Goal: Task Accomplishment & Management: Manage account settings

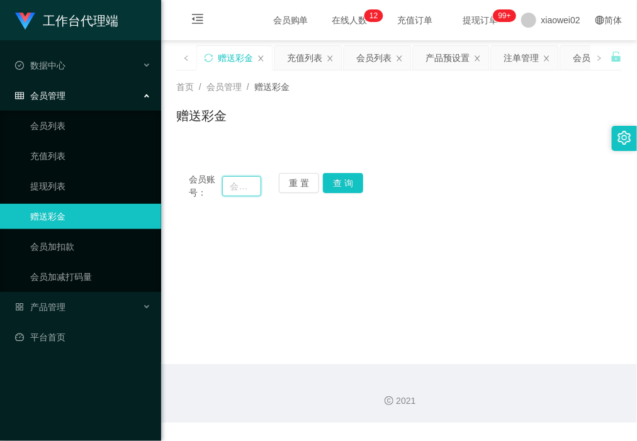
drag, startPoint x: 228, startPoint y: 186, endPoint x: 237, endPoint y: 187, distance: 8.9
click at [230, 187] on input "text" at bounding box center [241, 186] width 38 height 20
paste input "ខ្ញុំជាអ្នកសម្អាតអូហ្វីស"
type input "ខ្ញុំជាអ្នកសម្អាតអូហ្វីស"
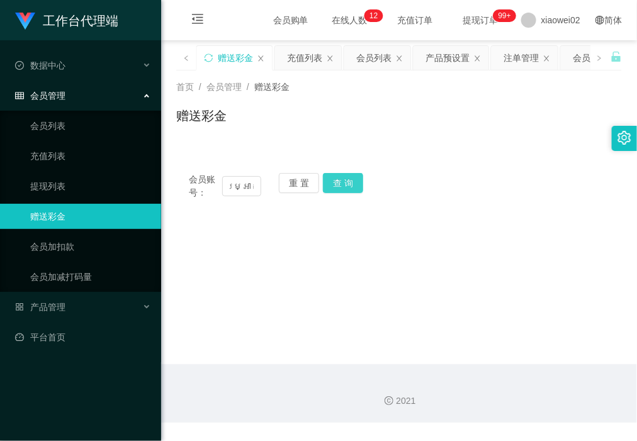
click at [341, 184] on button "查 询" at bounding box center [343, 183] width 40 height 20
click at [286, 181] on button "重 置" at bounding box center [299, 183] width 40 height 20
click at [72, 115] on link "会员列表" at bounding box center [90, 125] width 121 height 25
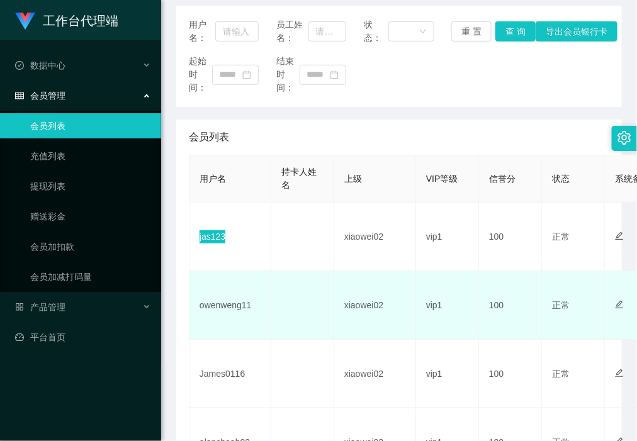
scroll to position [157, 0]
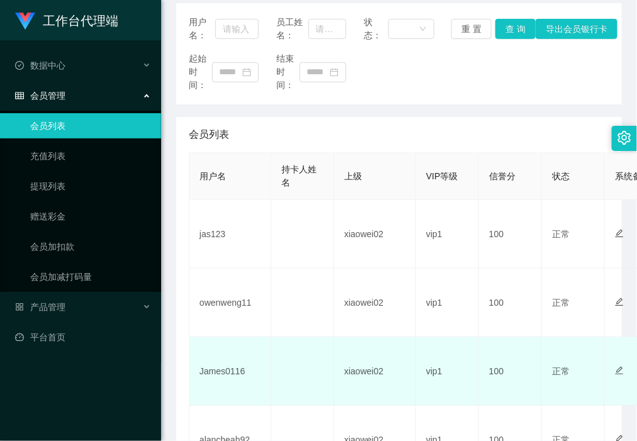
click at [223, 364] on td "James0116" at bounding box center [230, 371] width 82 height 69
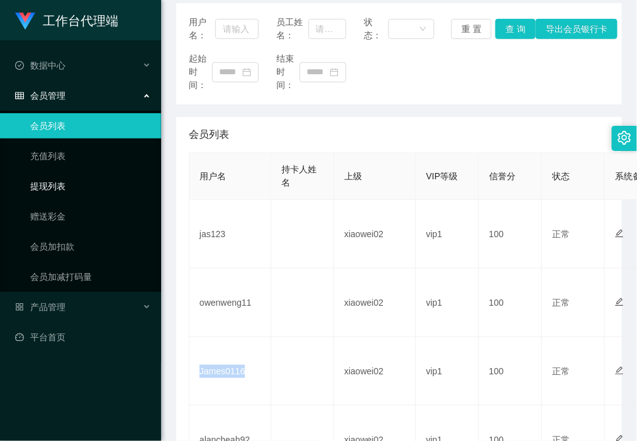
copy td "James0116"
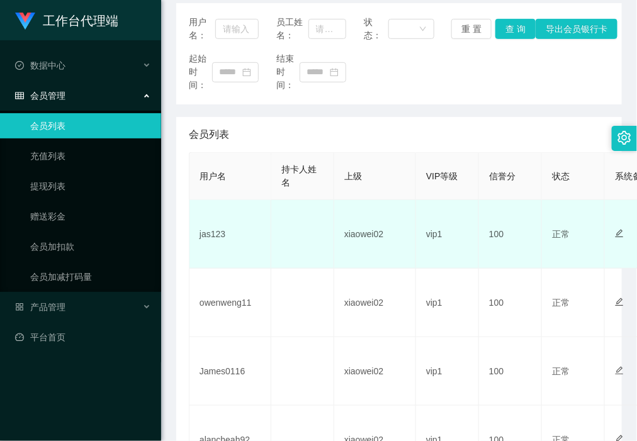
click at [215, 234] on td "jas123" at bounding box center [230, 234] width 82 height 69
copy td "jas123"
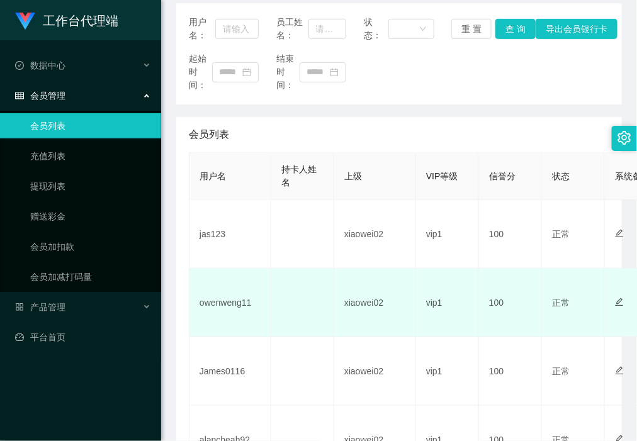
click at [222, 306] on td "owenweng11" at bounding box center [230, 303] width 82 height 69
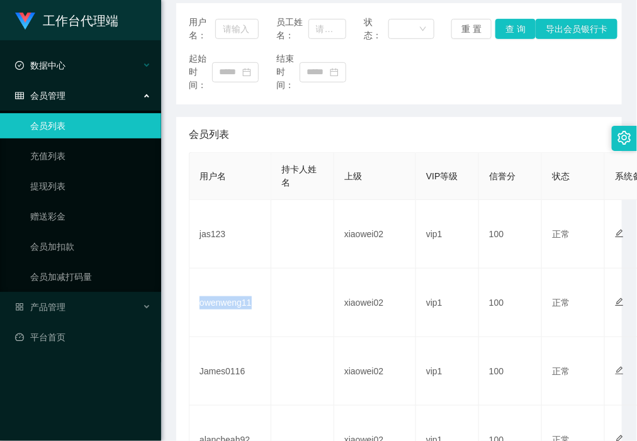
copy td "owenweng11"
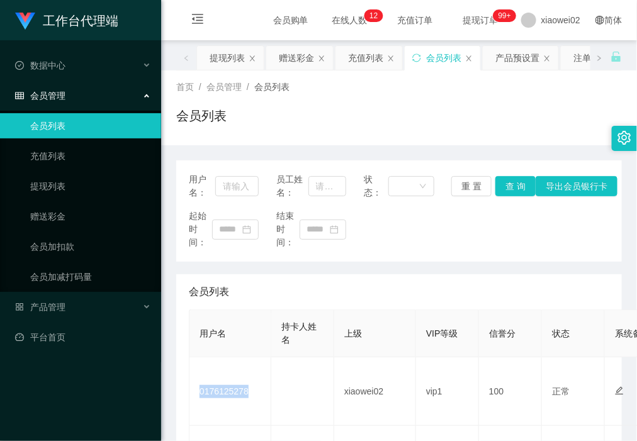
scroll to position [79, 0]
click at [67, 300] on div "产品管理" at bounding box center [80, 307] width 161 height 25
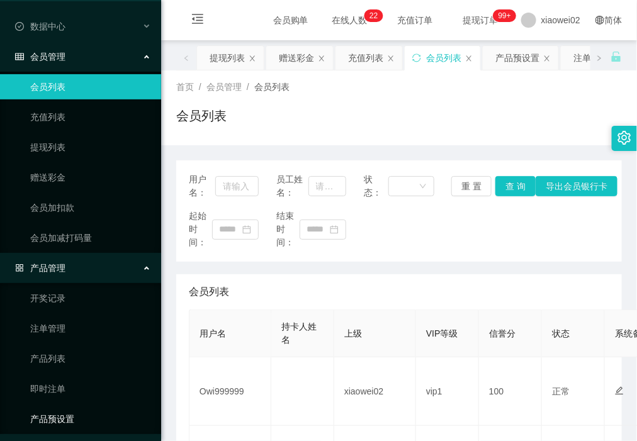
scroll to position [72, 0]
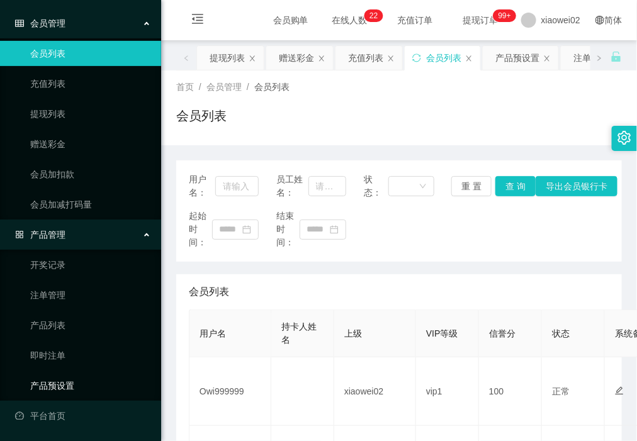
click at [60, 390] on link "产品预设置" at bounding box center [90, 385] width 121 height 25
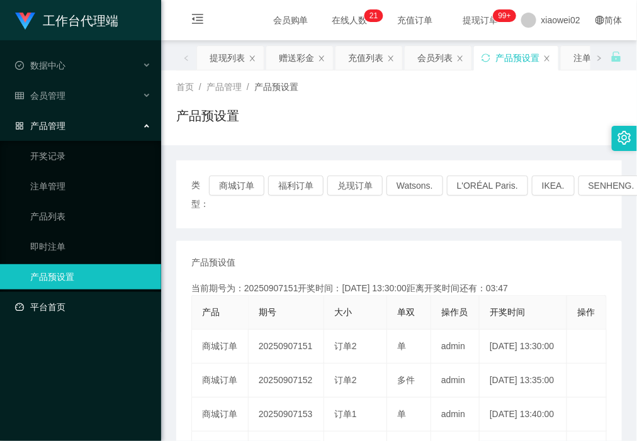
click at [62, 300] on link "平台首页" at bounding box center [83, 307] width 136 height 25
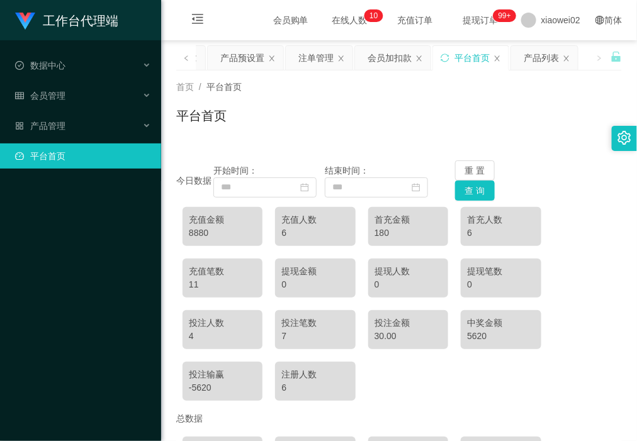
click at [325, 231] on div "6" at bounding box center [314, 233] width 67 height 13
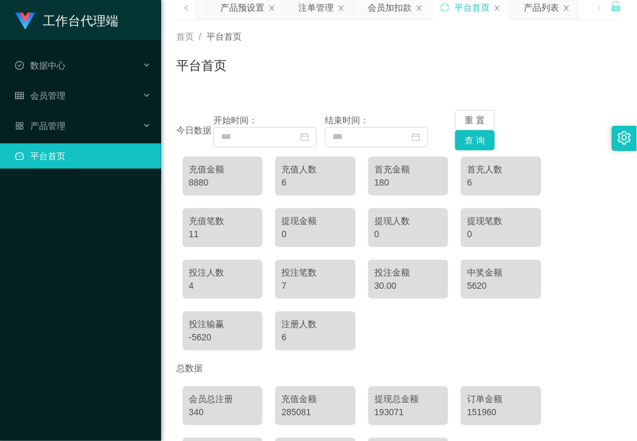
scroll to position [79, 0]
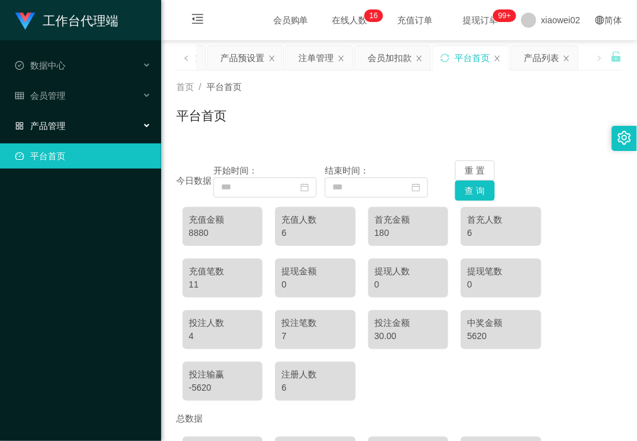
click at [76, 129] on div "产品管理" at bounding box center [80, 125] width 161 height 25
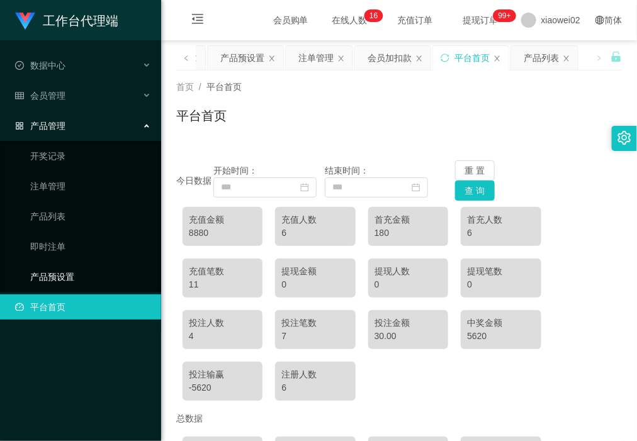
drag, startPoint x: 76, startPoint y: 279, endPoint x: 79, endPoint y: 242, distance: 36.6
click at [76, 278] on link "产品预设置" at bounding box center [90, 276] width 121 height 25
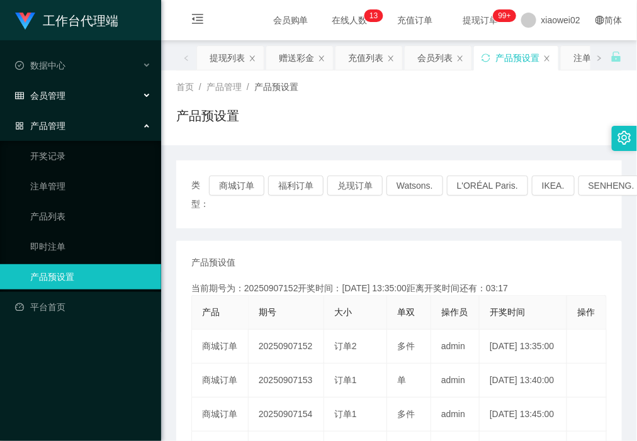
click at [65, 99] on div "会员管理" at bounding box center [80, 95] width 161 height 25
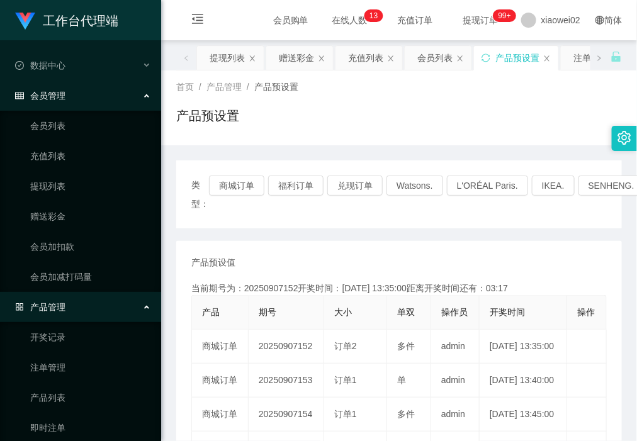
click at [80, 170] on ul "会员列表 充值列表 提现列表 赠送彩金 会员加扣款 会员加减打码量" at bounding box center [80, 201] width 161 height 181
click at [77, 192] on link "提现列表" at bounding box center [90, 186] width 121 height 25
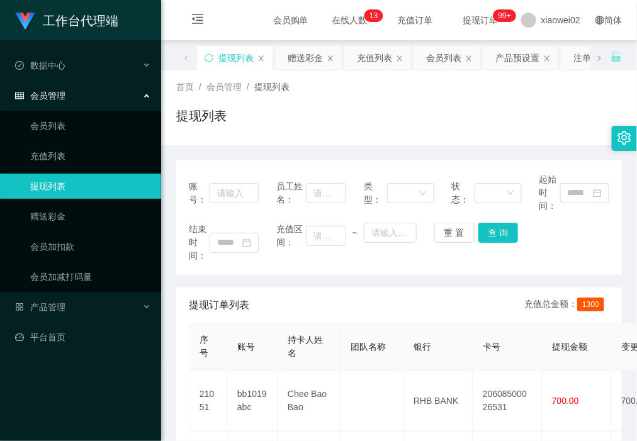
scroll to position [157, 0]
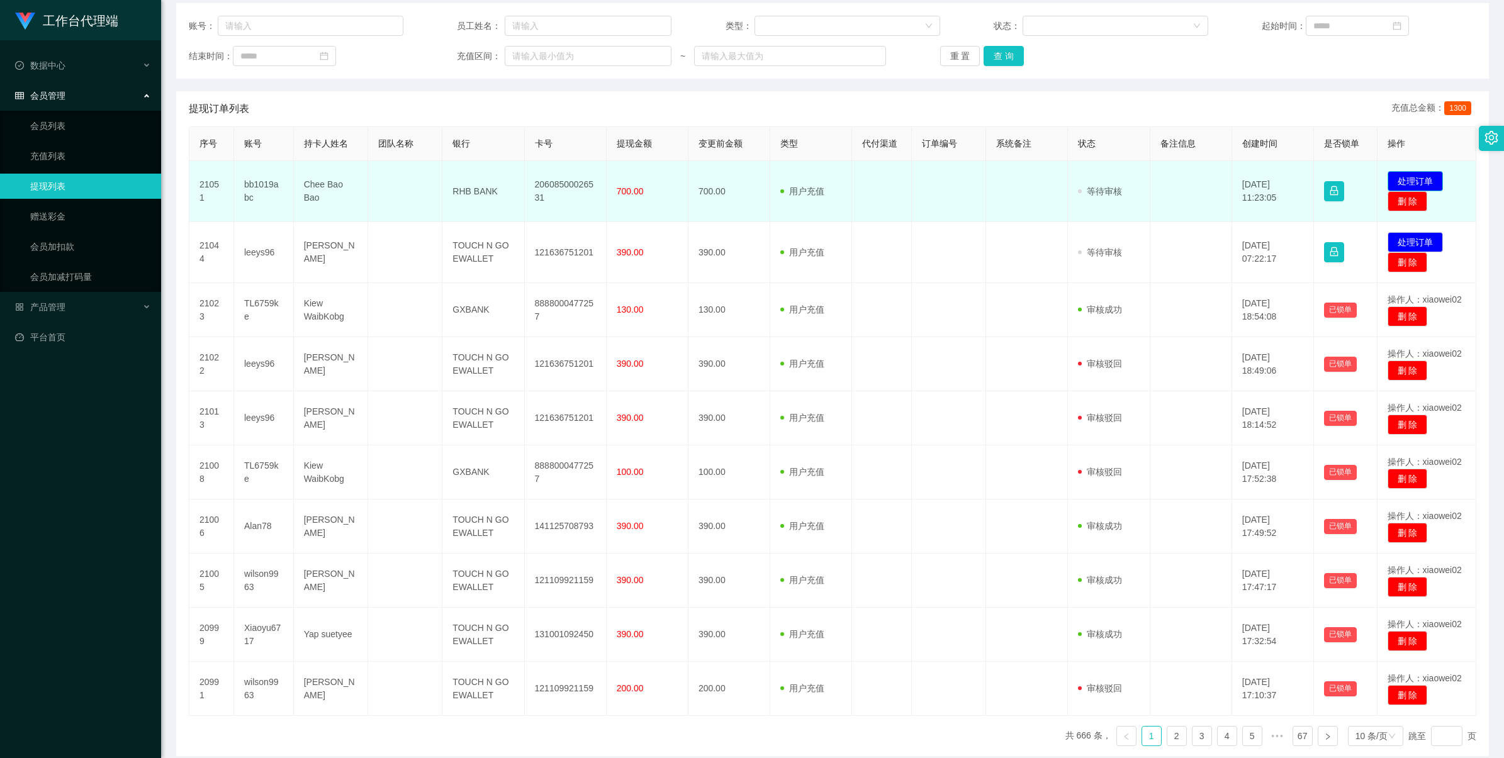
click at [636, 181] on button "处理订单" at bounding box center [1415, 181] width 55 height 20
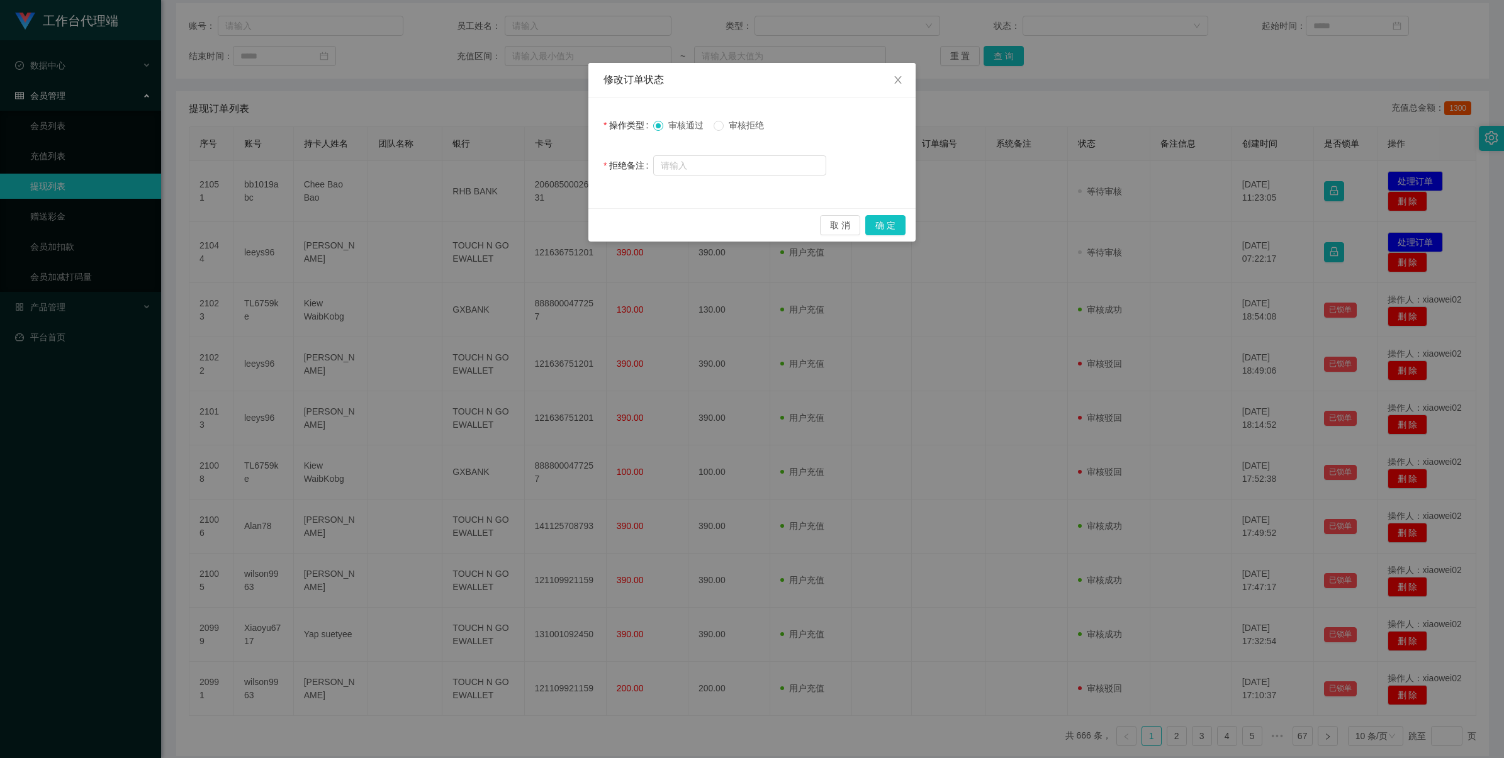
click at [636, 121] on span "审核拒绝" at bounding box center [746, 125] width 45 height 10
click at [636, 223] on button "确 定" at bounding box center [885, 225] width 40 height 20
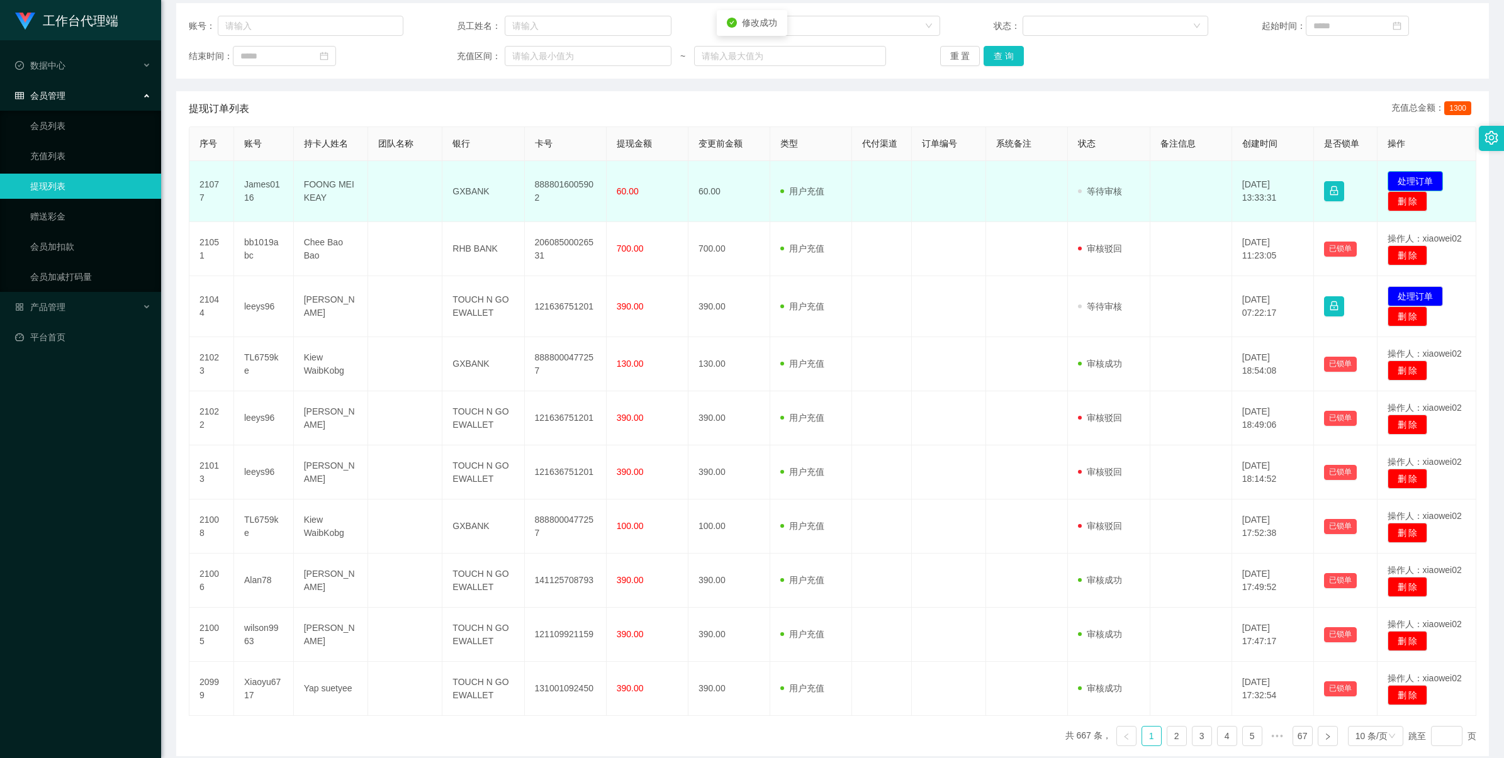
click at [636, 177] on button "处理订单" at bounding box center [1415, 181] width 55 height 20
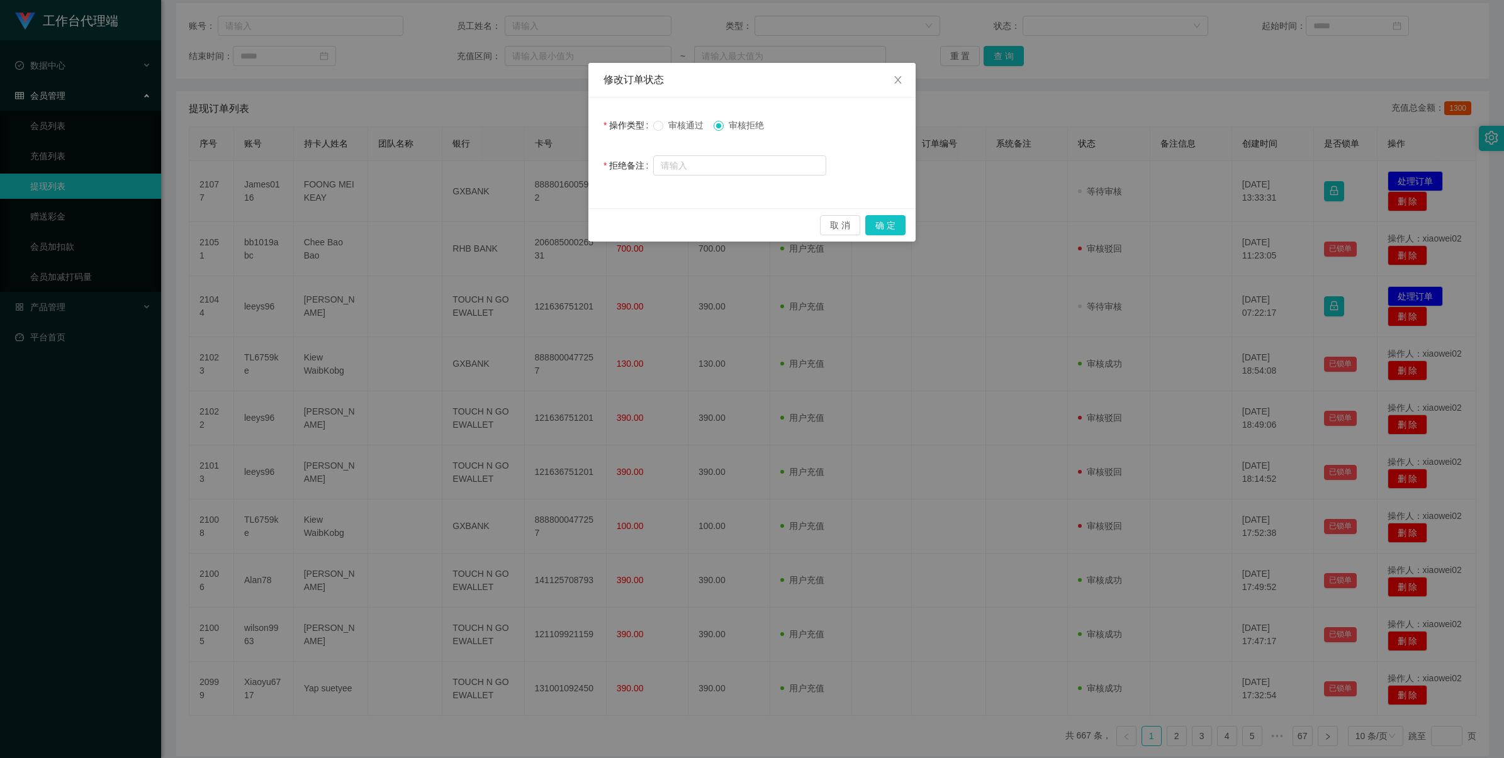
click at [636, 124] on span "审核通过" at bounding box center [685, 125] width 45 height 10
click at [636, 224] on button "确 定" at bounding box center [885, 225] width 40 height 20
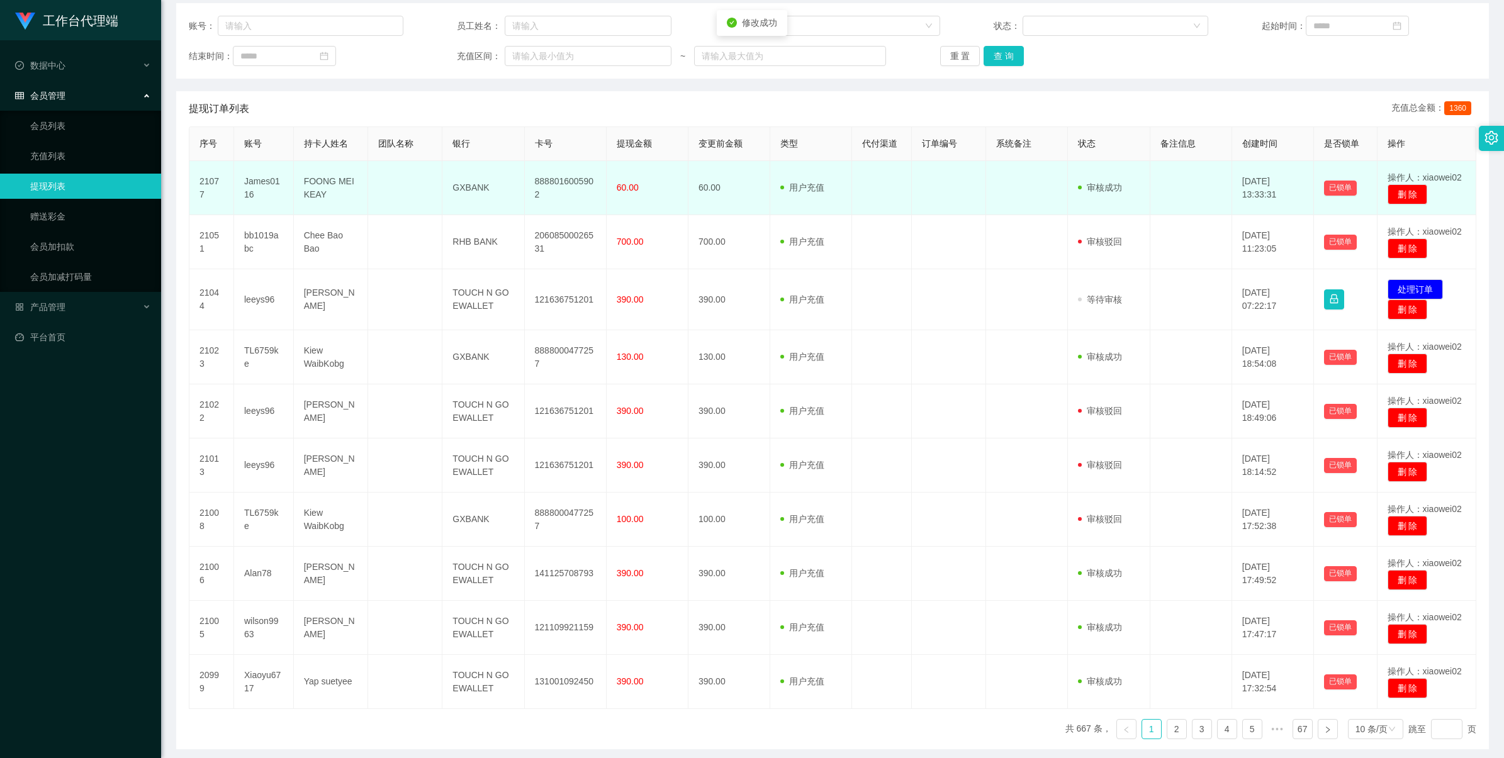
click at [580, 180] on td "8888016005902" at bounding box center [566, 188] width 82 height 54
click at [582, 180] on td "8888016005902" at bounding box center [566, 188] width 82 height 54
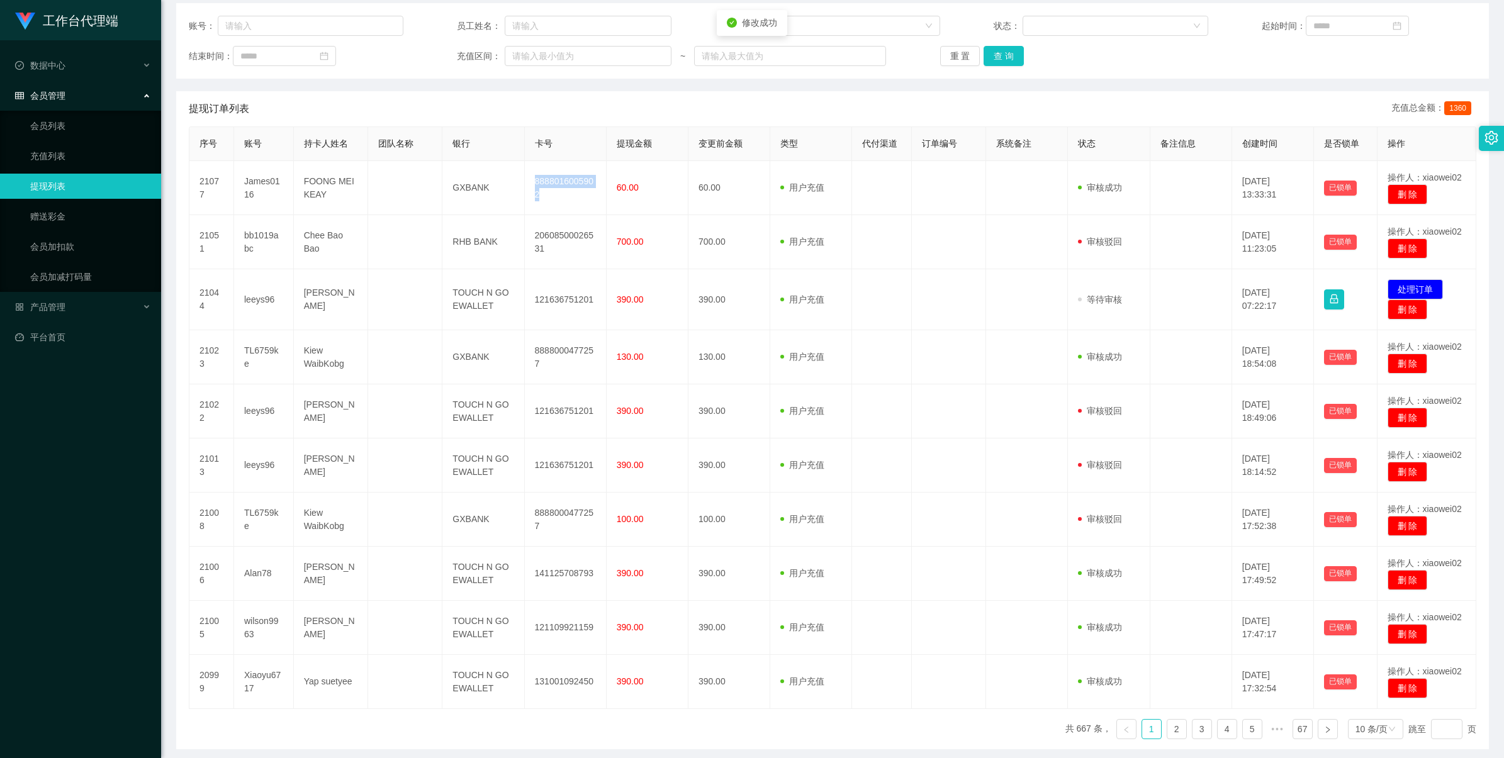
copy td "8888016005902"
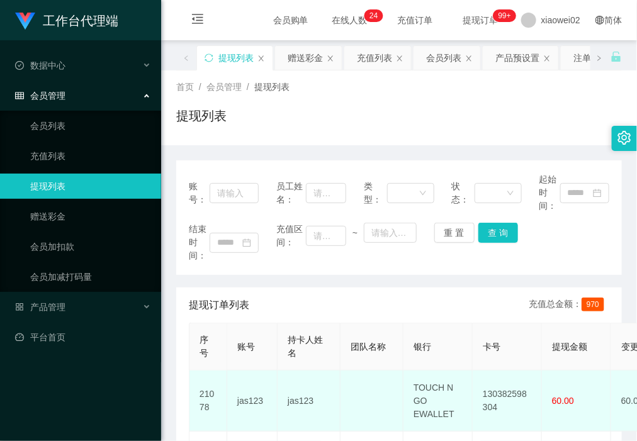
scroll to position [157, 0]
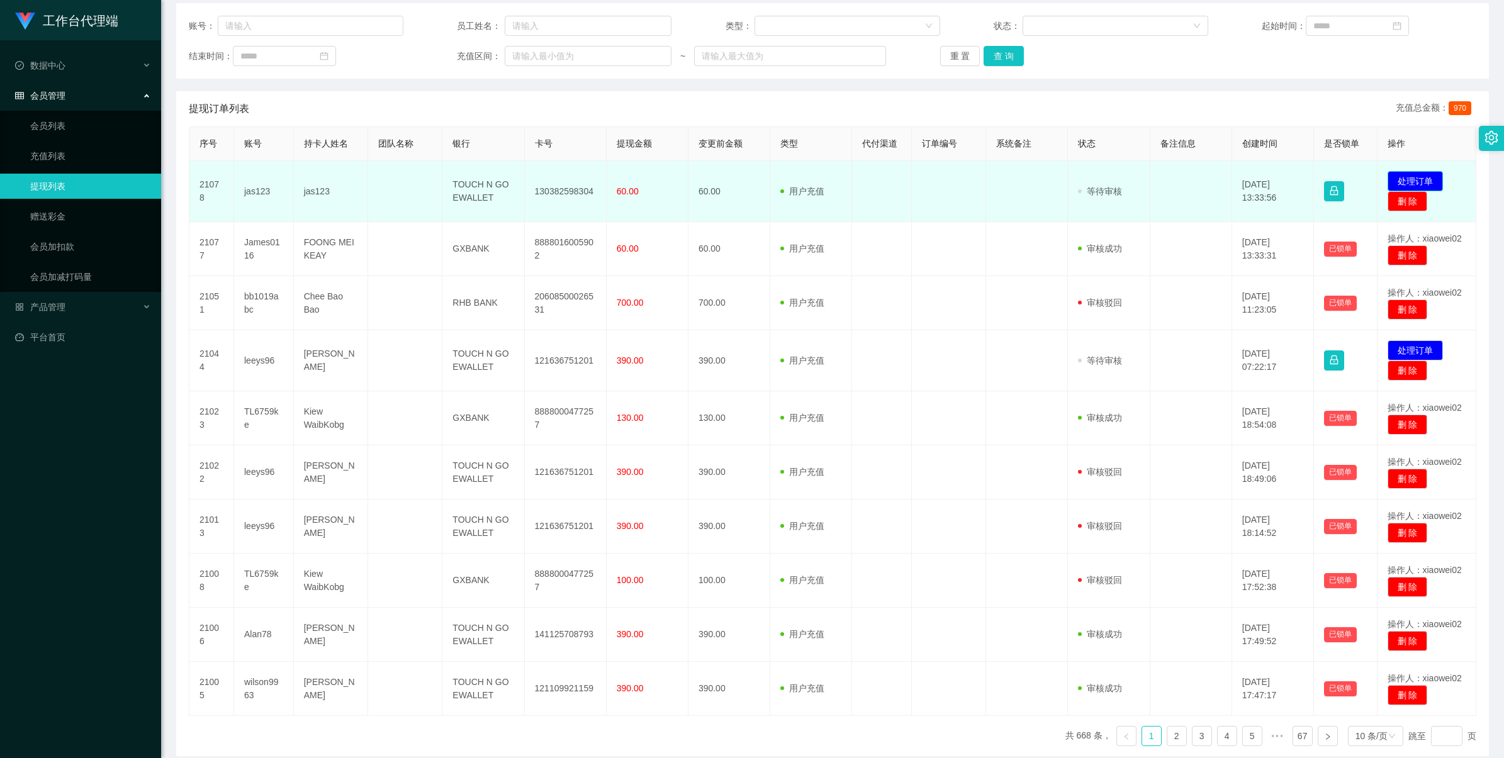
click at [636, 184] on button "处理订单" at bounding box center [1415, 181] width 55 height 20
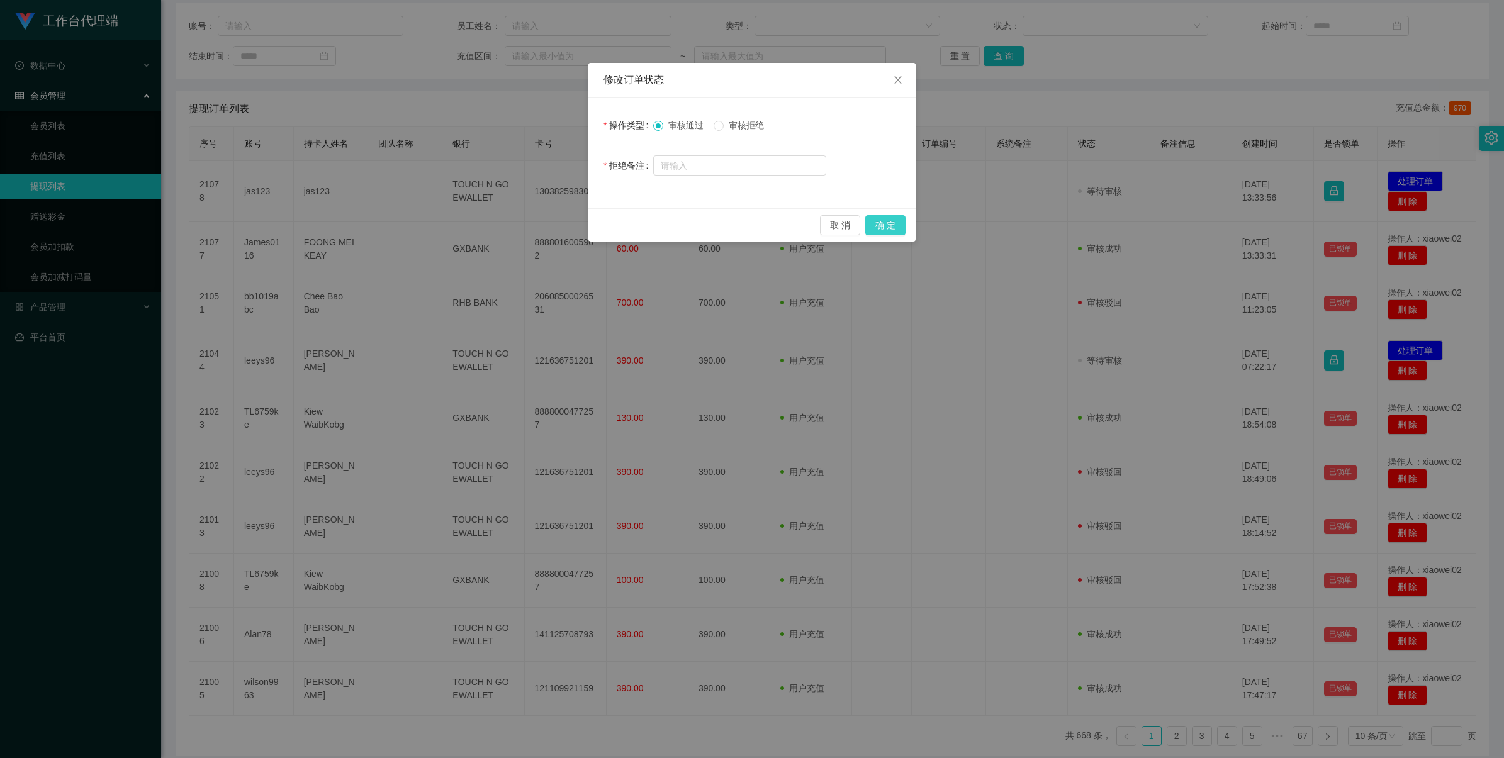
click at [636, 228] on button "确 定" at bounding box center [885, 225] width 40 height 20
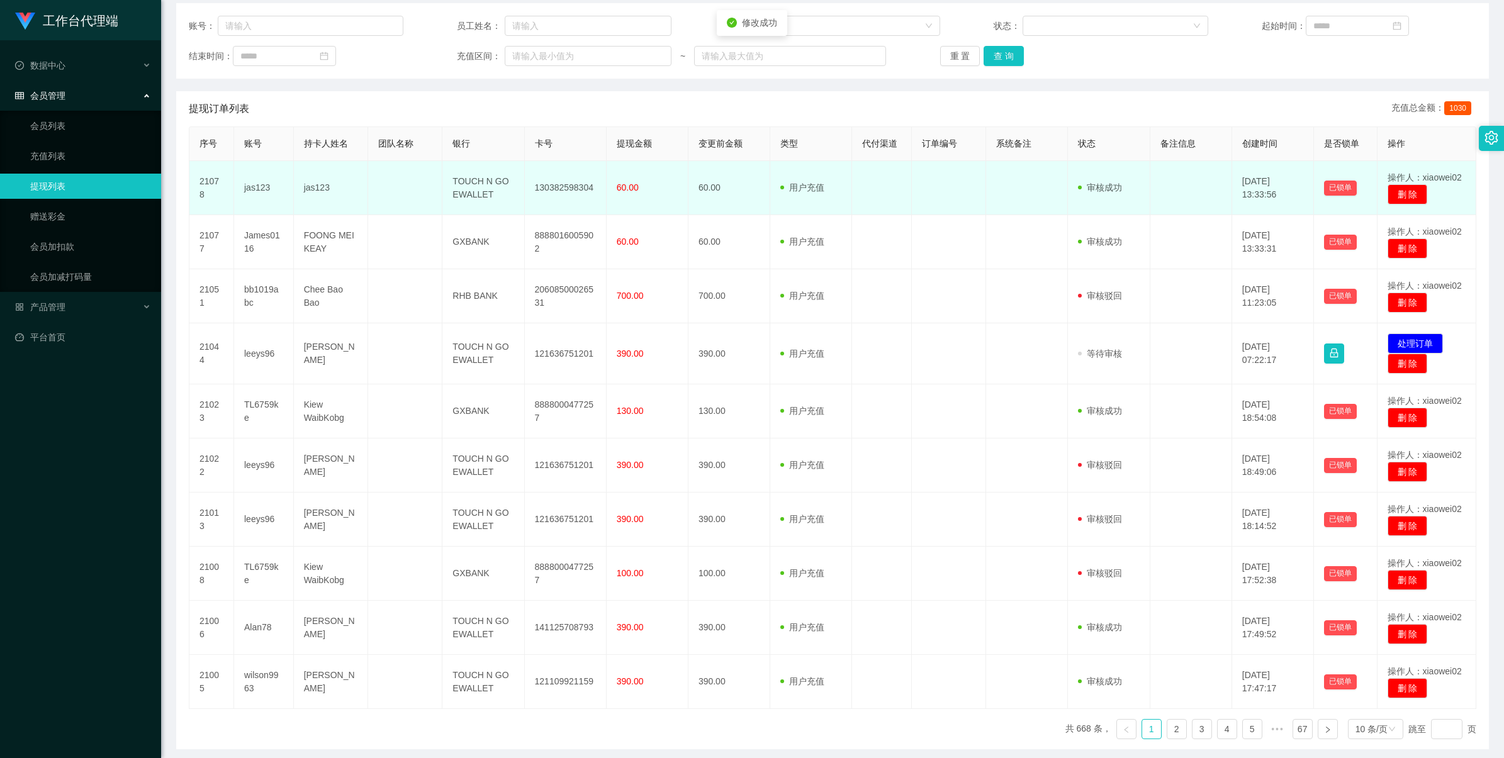
click at [574, 183] on td "130382598304" at bounding box center [566, 188] width 82 height 54
click at [577, 183] on td "130382598304" at bounding box center [566, 188] width 82 height 54
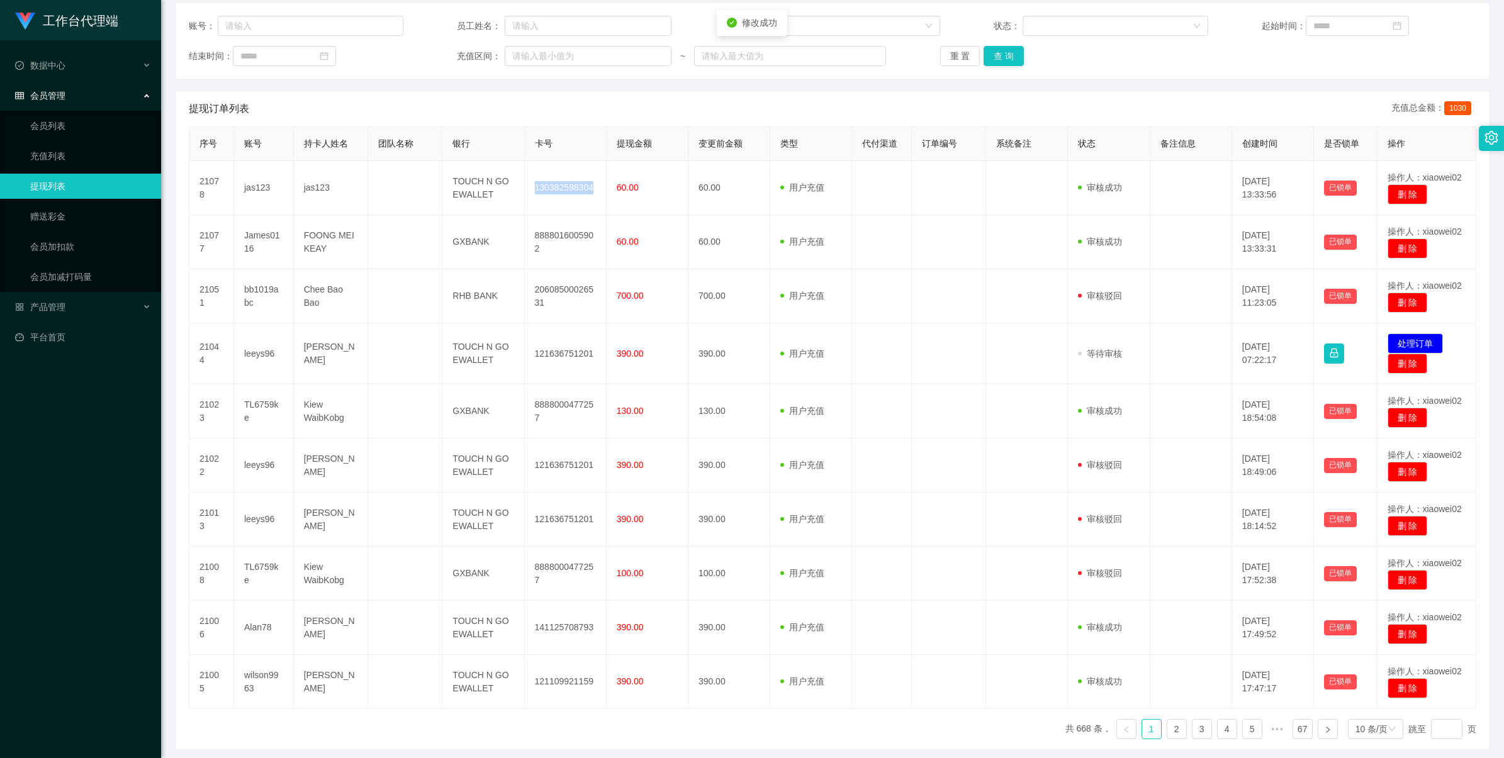
copy td "130382598304"
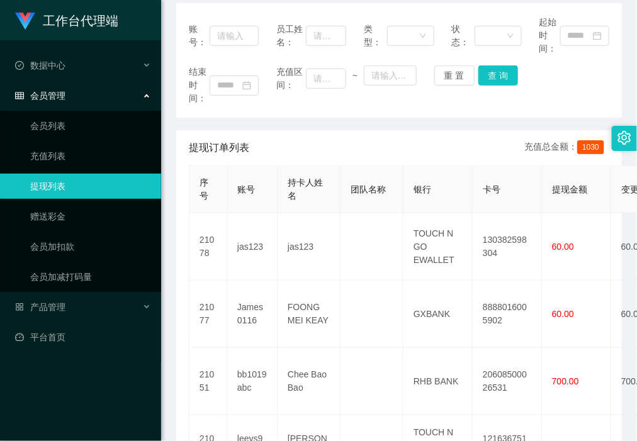
click at [86, 142] on ul "会员列表 充值列表 提现列表 赠送彩金 会员加扣款 会员加减打码量" at bounding box center [80, 201] width 161 height 181
click at [81, 115] on link "会员列表" at bounding box center [90, 125] width 121 height 25
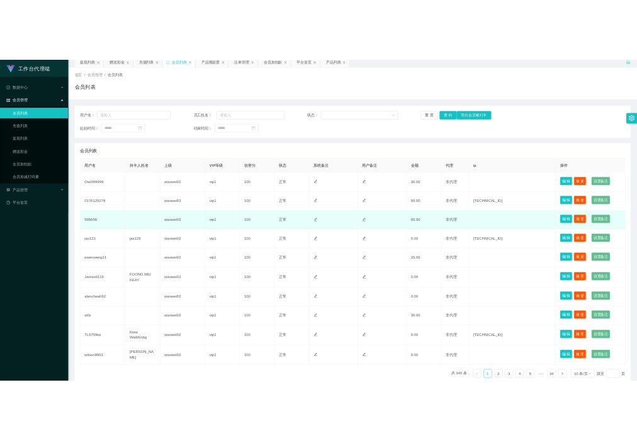
scroll to position [79, 0]
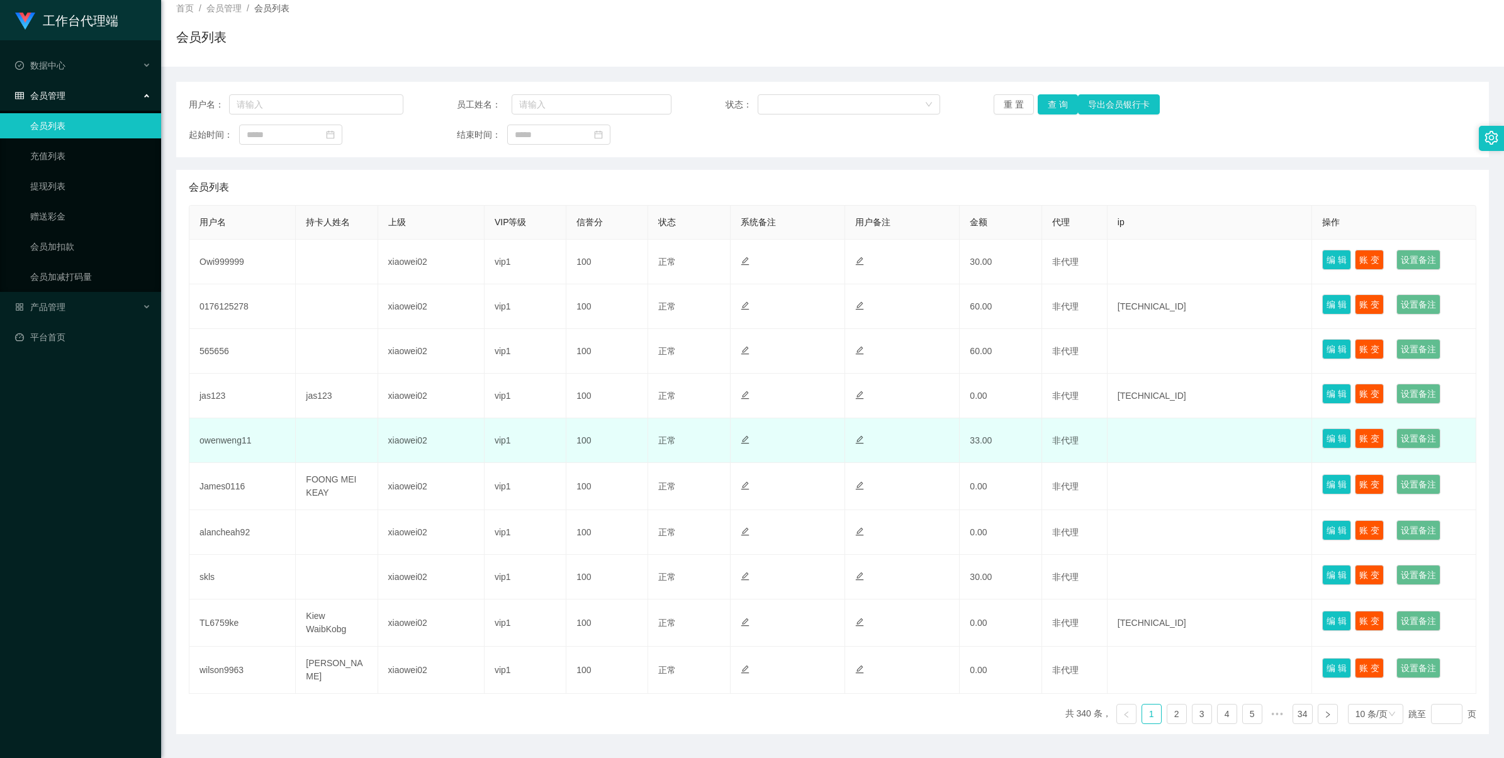
click at [227, 435] on td "owenweng11" at bounding box center [242, 441] width 106 height 45
copy td "owenweng11"
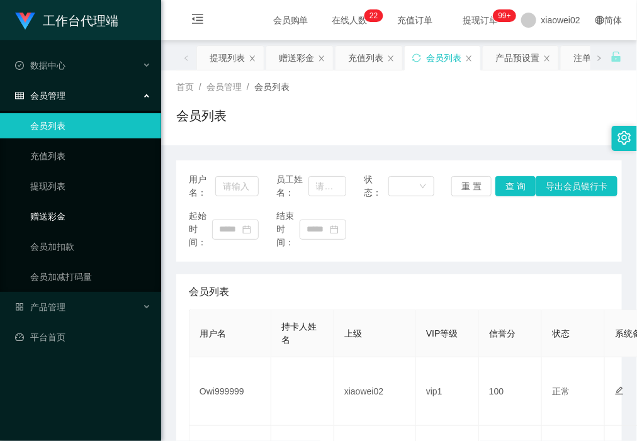
click at [71, 208] on link "赠送彩金" at bounding box center [90, 216] width 121 height 25
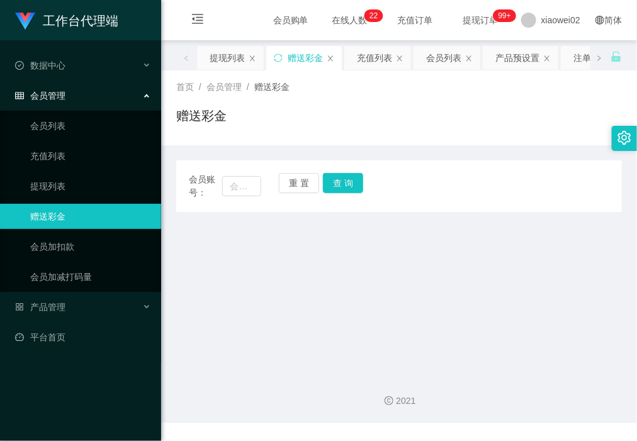
drag, startPoint x: 203, startPoint y: 188, endPoint x: 234, endPoint y: 189, distance: 30.9
click at [203, 188] on span "会员账号：" at bounding box center [205, 186] width 33 height 26
click at [237, 189] on input "text" at bounding box center [241, 186] width 38 height 20
paste input "Owi999999"
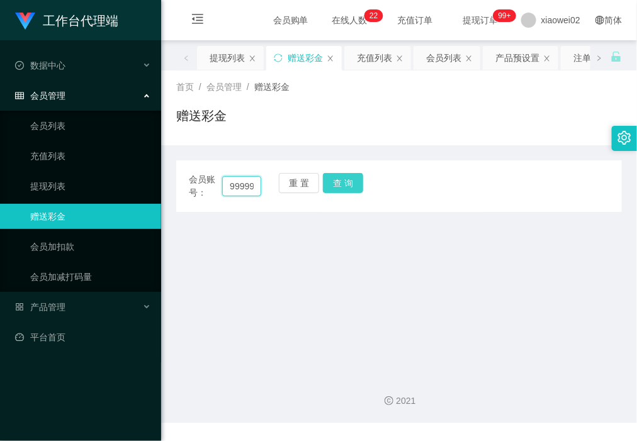
type input "Owi999999"
click at [345, 188] on button "查 询" at bounding box center [343, 183] width 40 height 20
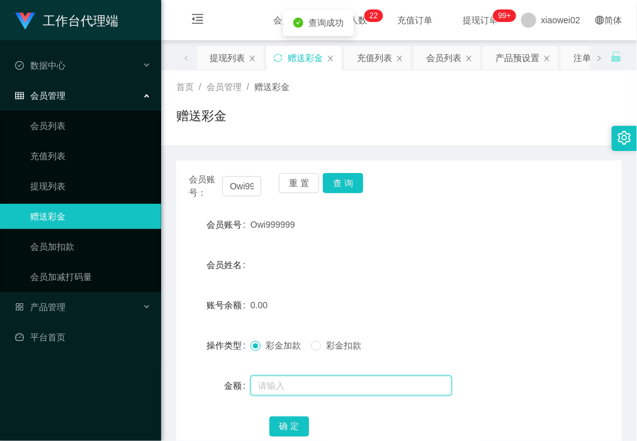
click at [281, 385] on input "text" at bounding box center [351, 386] width 201 height 20
type input "60"
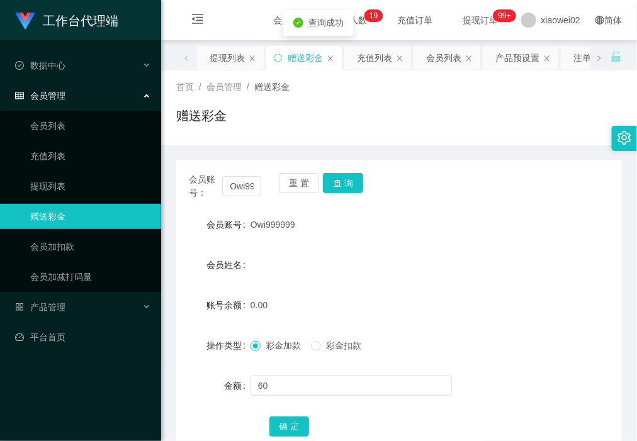
click at [287, 438] on div "确 定" at bounding box center [399, 426] width 260 height 25
click at [296, 425] on button "确 定" at bounding box center [289, 427] width 40 height 20
click at [126, 214] on link "赠送彩金" at bounding box center [90, 216] width 121 height 25
click at [93, 313] on div "产品管理" at bounding box center [80, 307] width 161 height 25
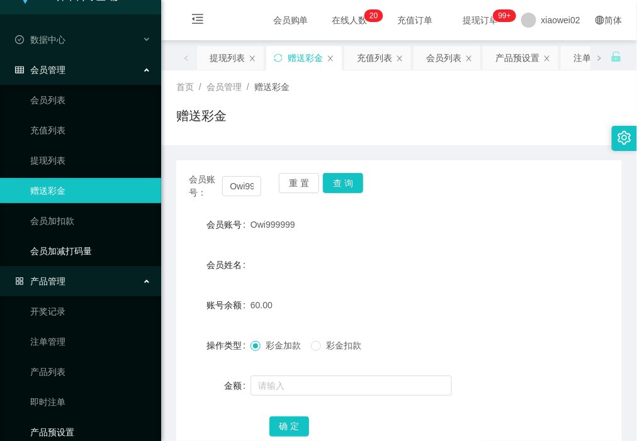
scroll to position [72, 0]
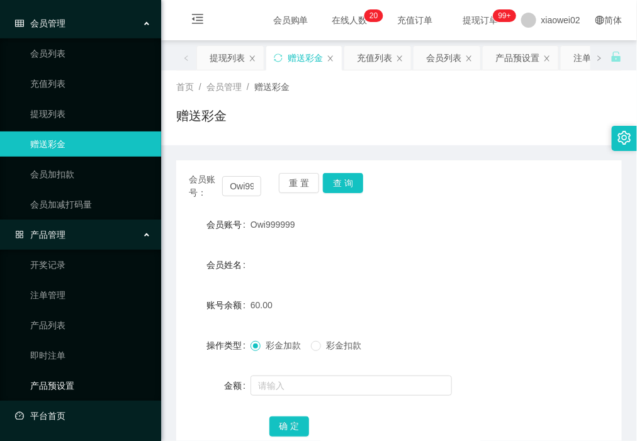
click at [93, 385] on link "产品预设置" at bounding box center [90, 385] width 121 height 25
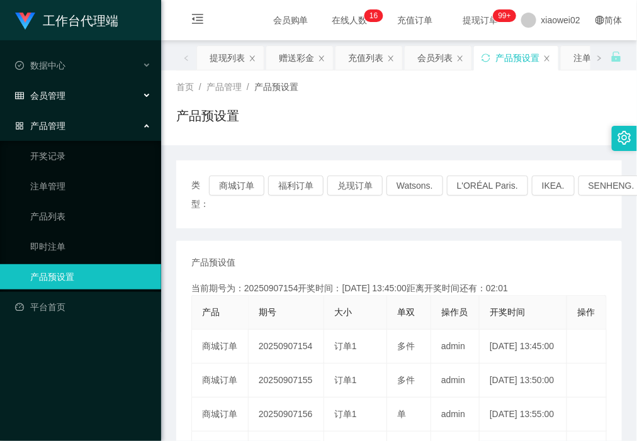
drag, startPoint x: 80, startPoint y: 96, endPoint x: 79, endPoint y: 106, distance: 10.1
click at [79, 104] on div "会员管理" at bounding box center [80, 95] width 161 height 25
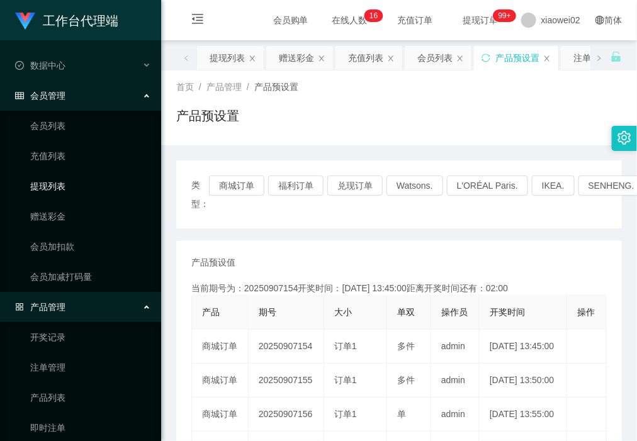
click at [70, 194] on link "提现列表" at bounding box center [90, 186] width 121 height 25
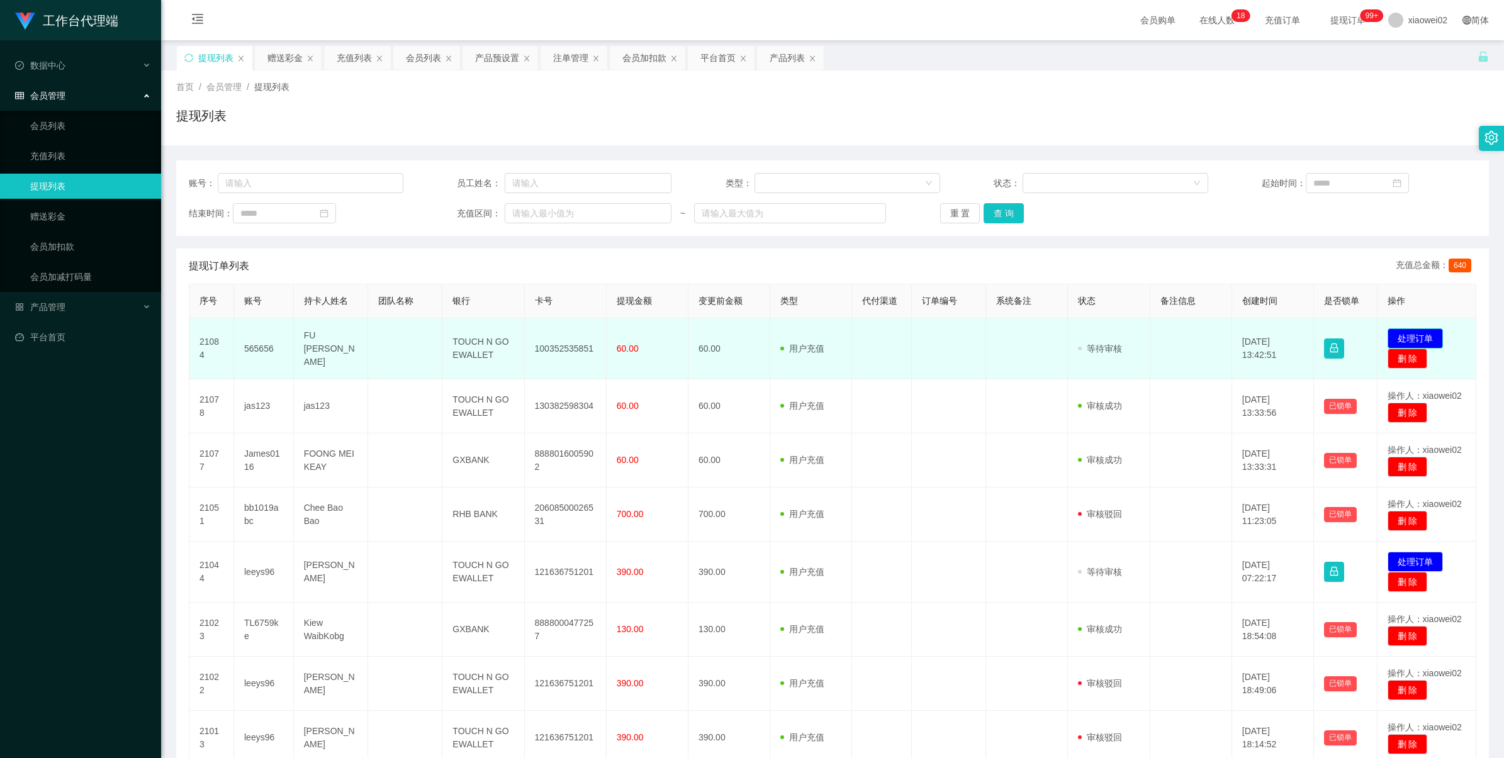
click at [1411, 332] on button "处理订单" at bounding box center [1415, 339] width 55 height 20
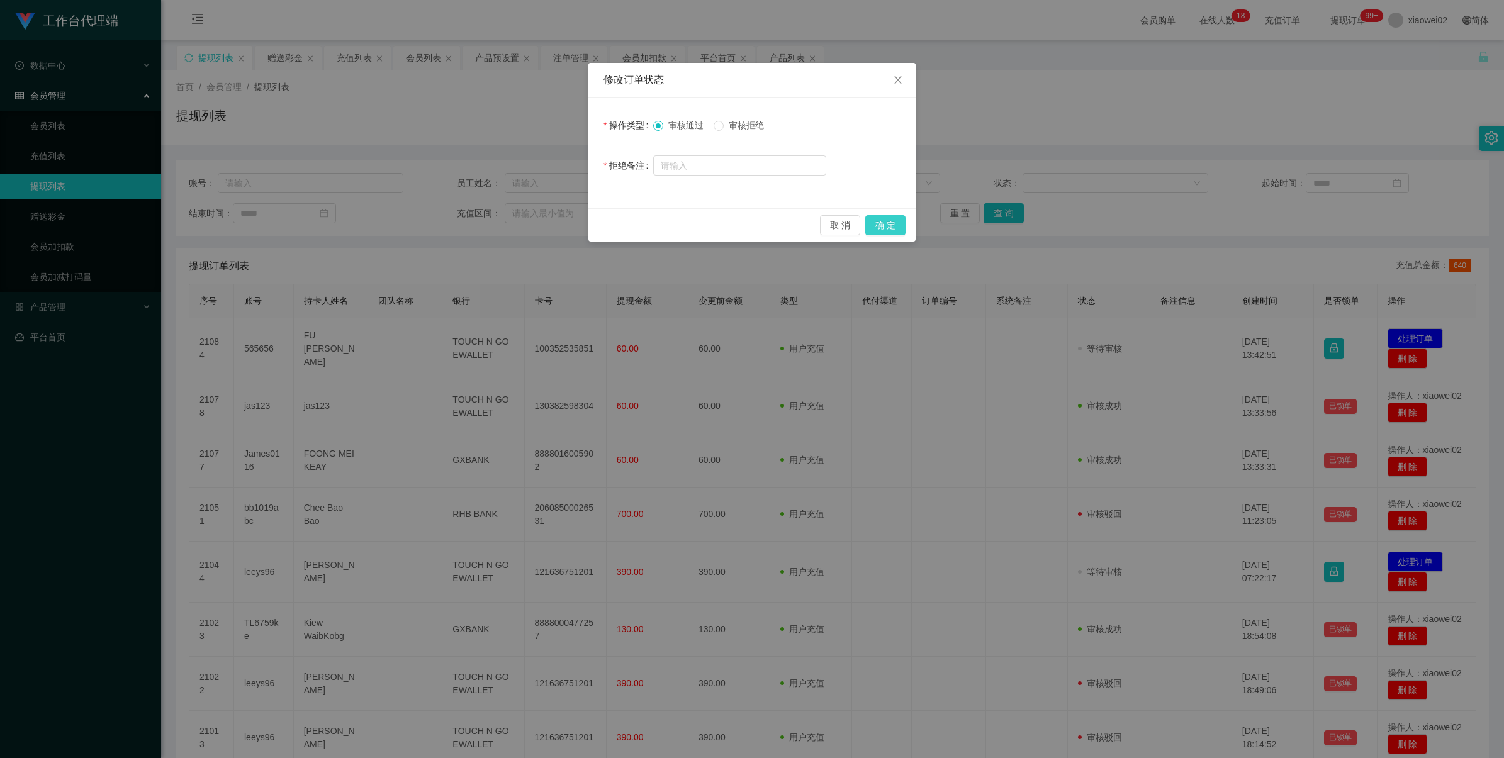
drag, startPoint x: 882, startPoint y: 223, endPoint x: 881, endPoint y: 234, distance: 10.1
click at [882, 224] on button "确 定" at bounding box center [885, 225] width 40 height 20
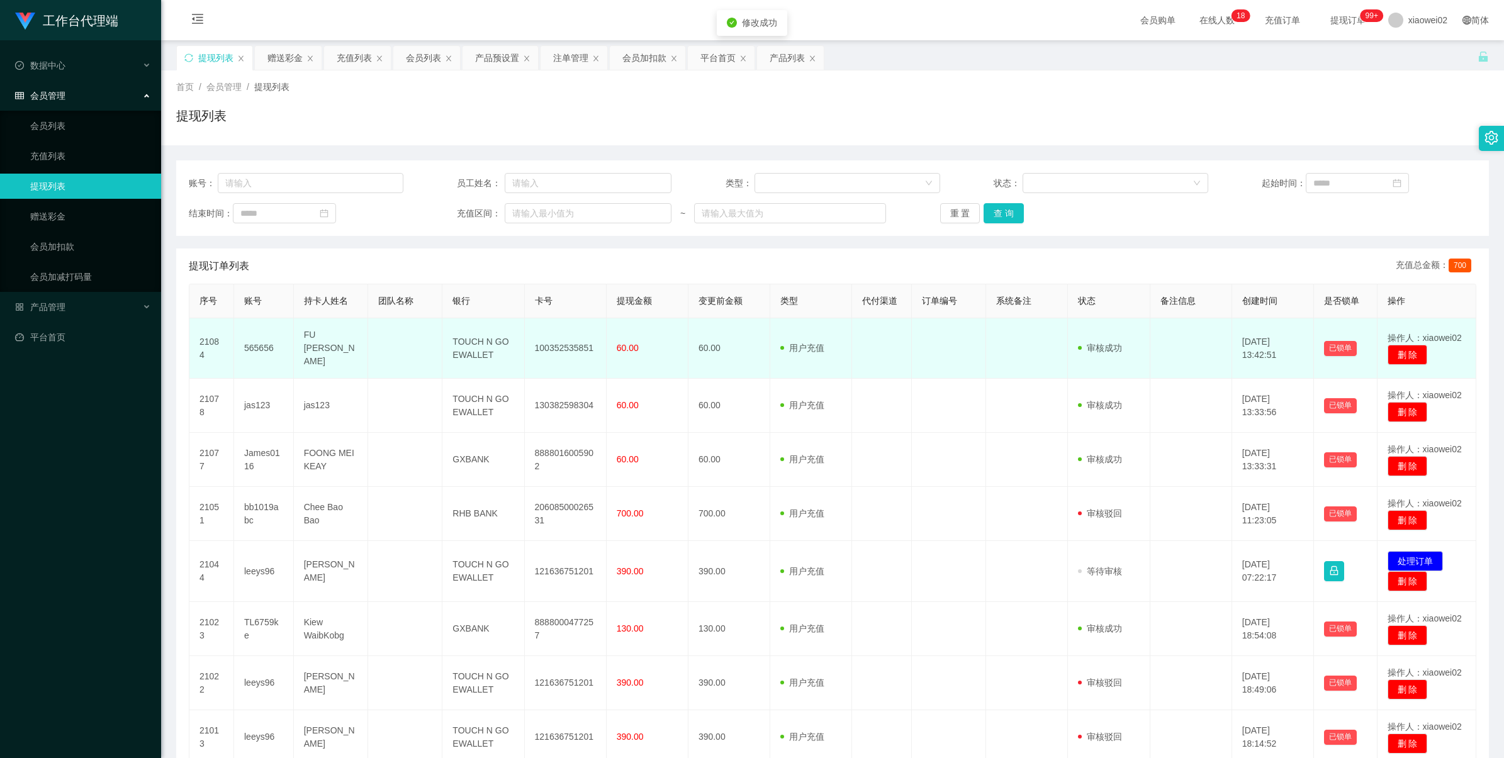
click at [570, 344] on td "100352535851" at bounding box center [566, 348] width 82 height 60
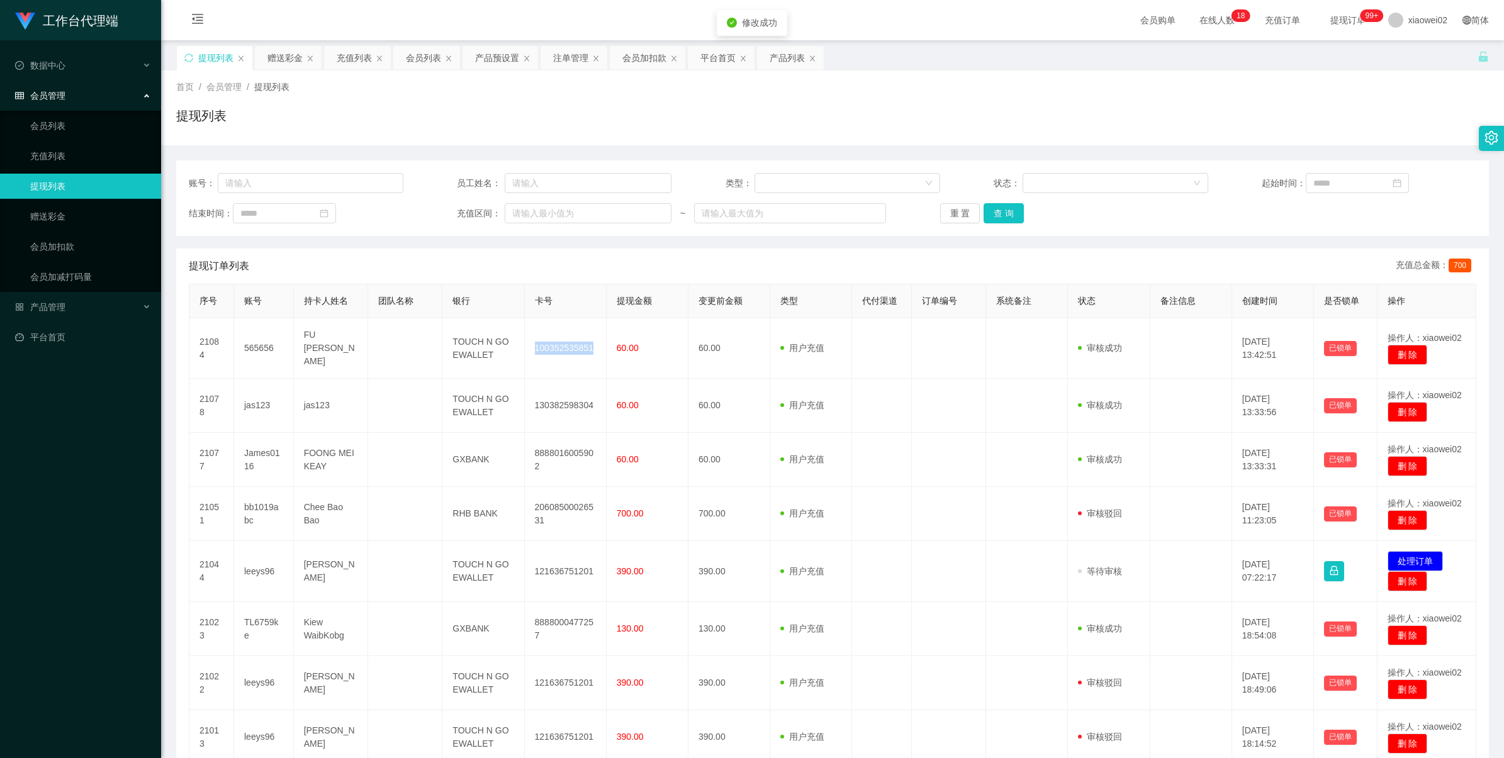
copy td "100352535851"
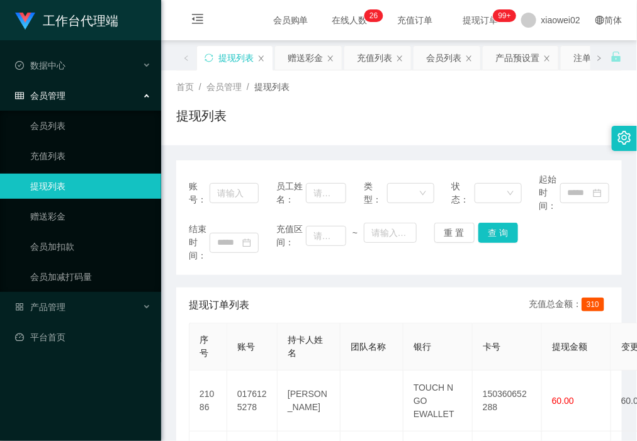
scroll to position [157, 0]
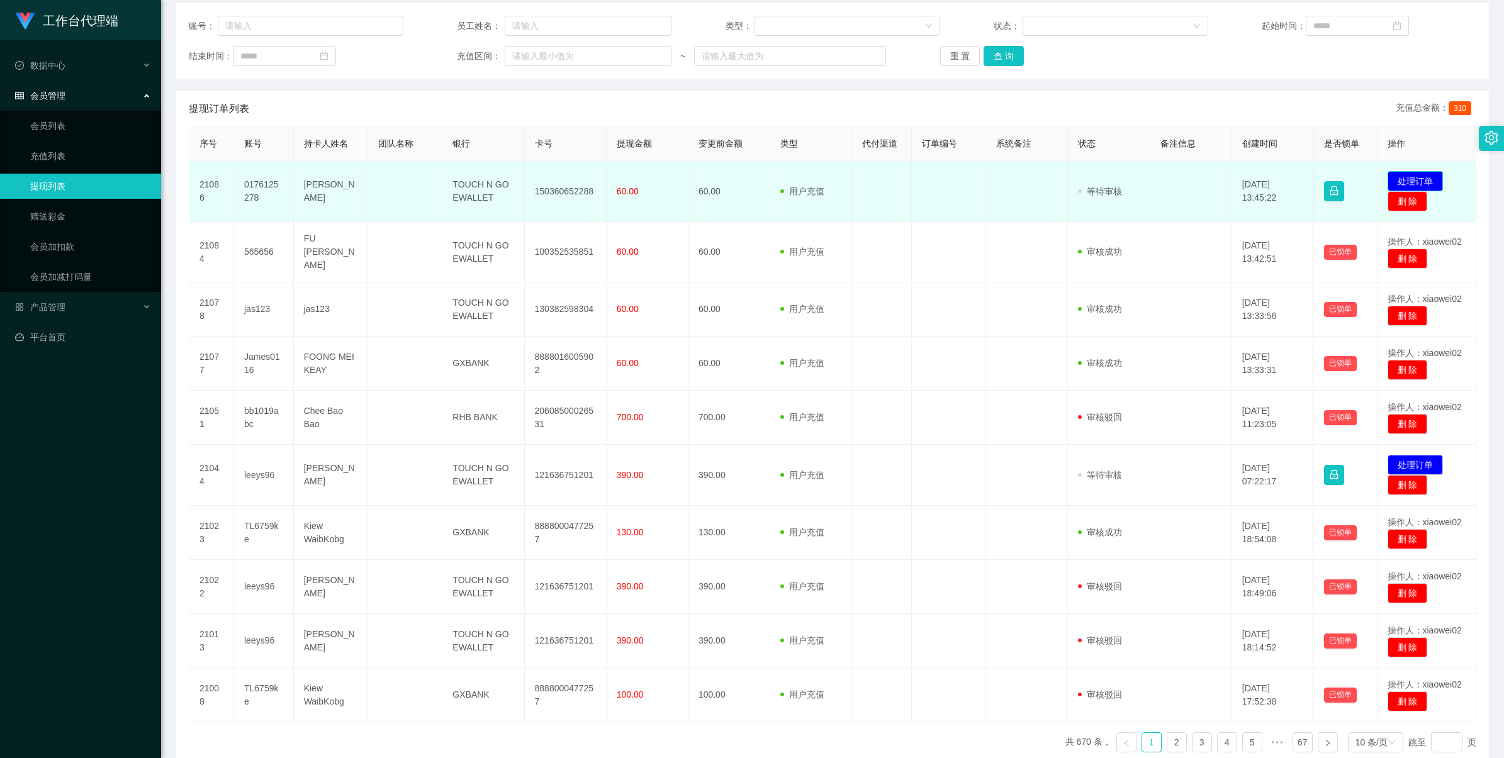
click at [636, 181] on button "处理订单" at bounding box center [1415, 181] width 55 height 20
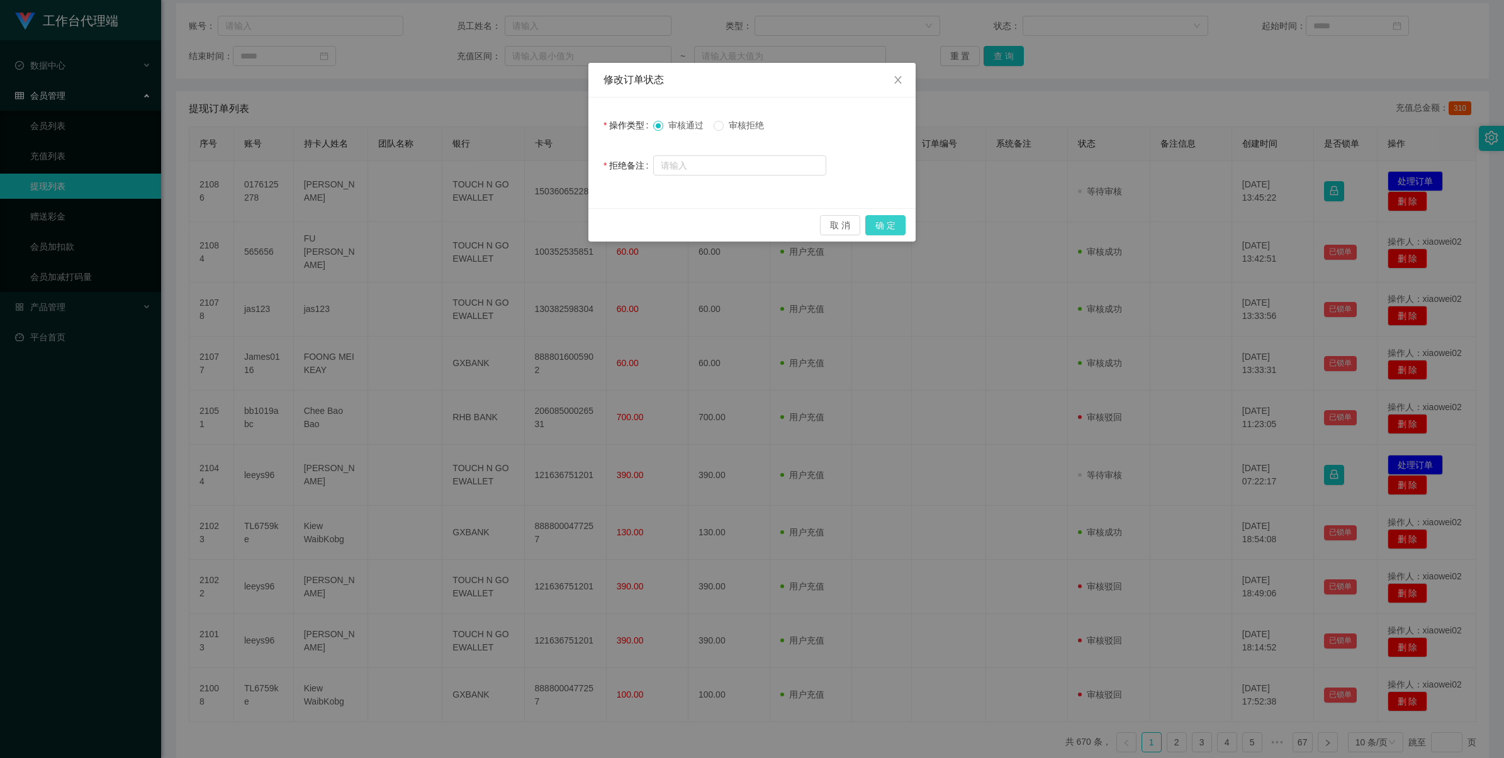
click at [636, 227] on button "确 定" at bounding box center [885, 225] width 40 height 20
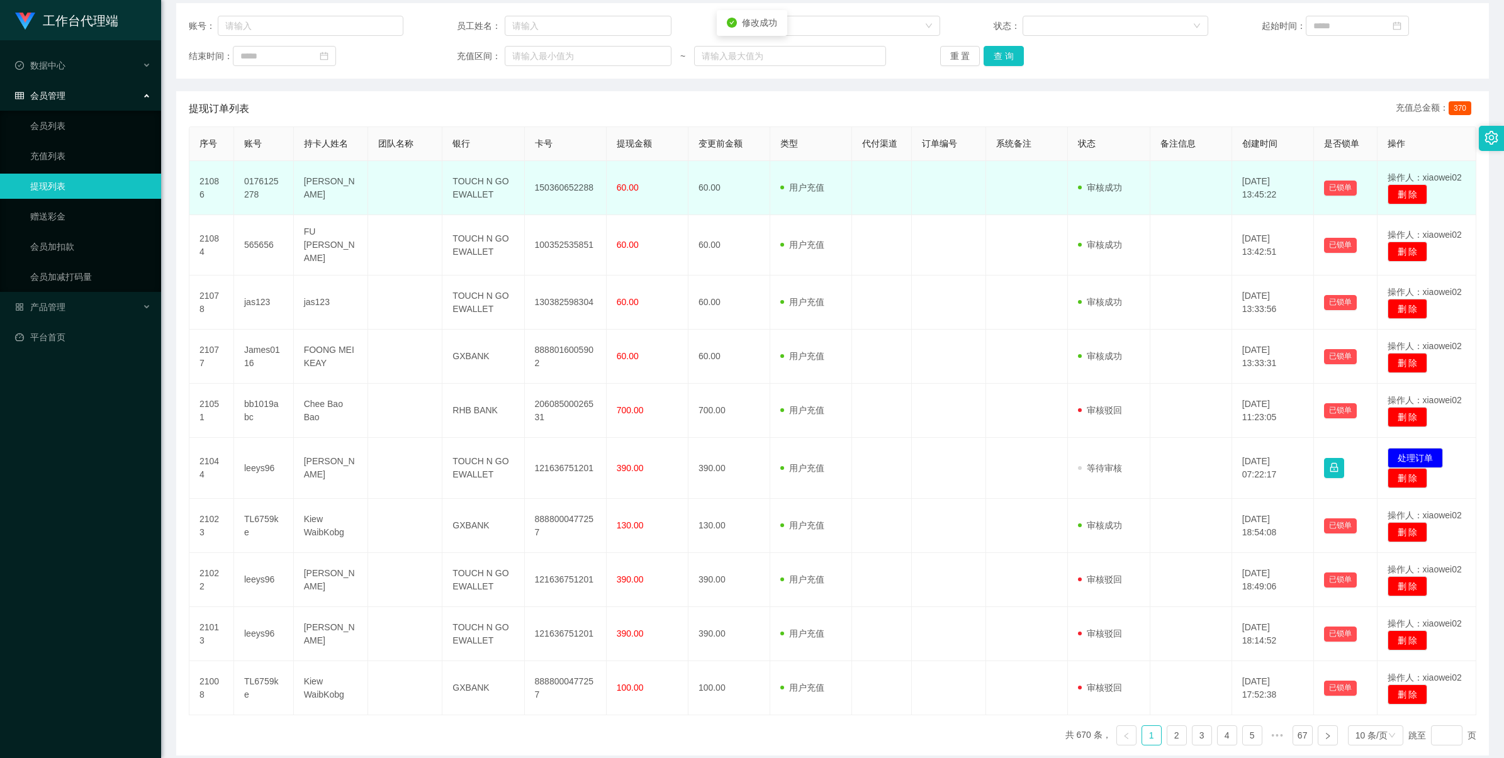
drag, startPoint x: 510, startPoint y: 179, endPoint x: 593, endPoint y: 186, distance: 83.3
click at [512, 179] on td "TOUCH N GO EWALLET" at bounding box center [483, 188] width 82 height 54
click at [593, 186] on td "150360652288" at bounding box center [566, 188] width 82 height 54
click at [573, 186] on td "150360652288" at bounding box center [566, 188] width 82 height 54
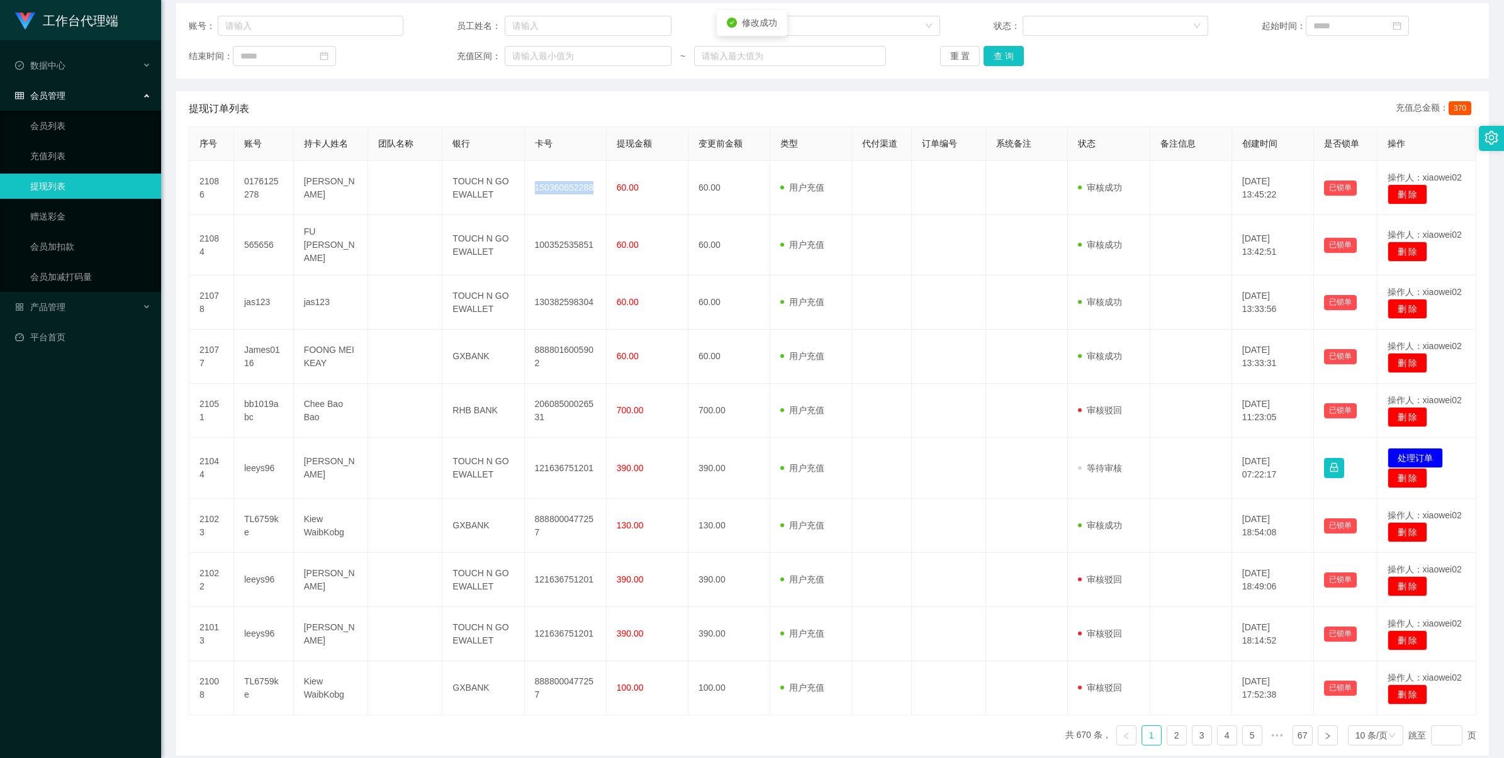
copy td "150360652288"
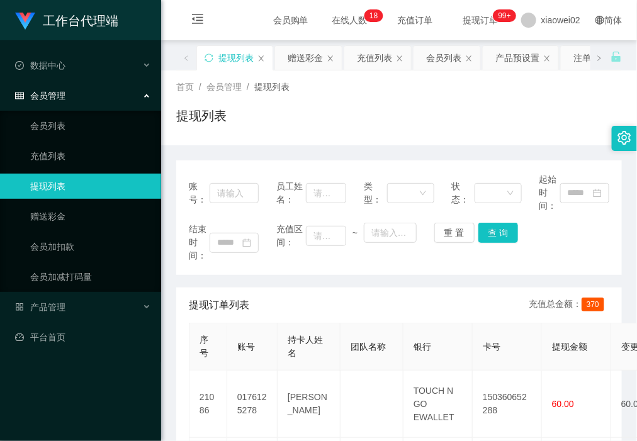
drag, startPoint x: 258, startPoint y: 282, endPoint x: 252, endPoint y: 269, distance: 14.4
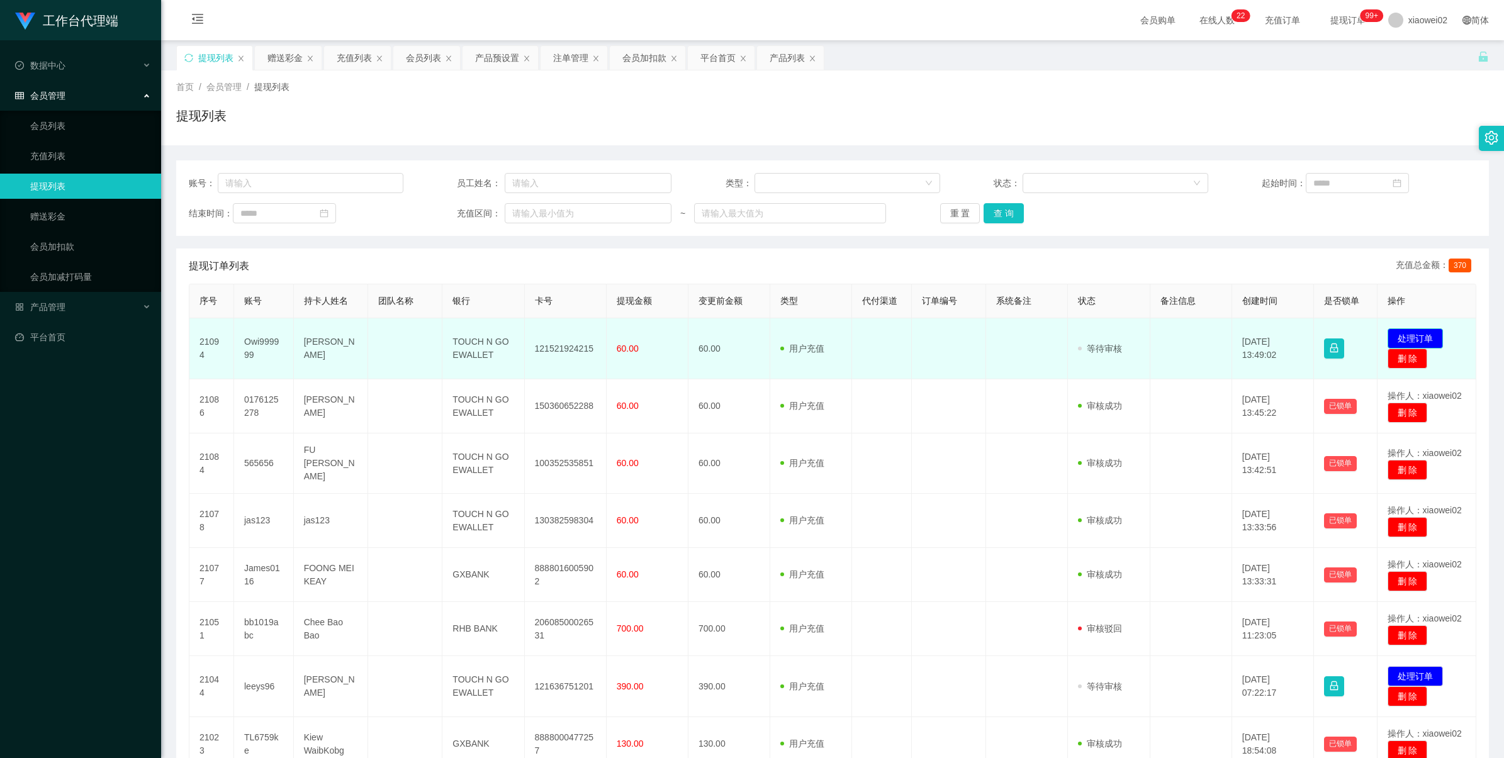
click at [1397, 341] on button "处理订单" at bounding box center [1415, 339] width 55 height 20
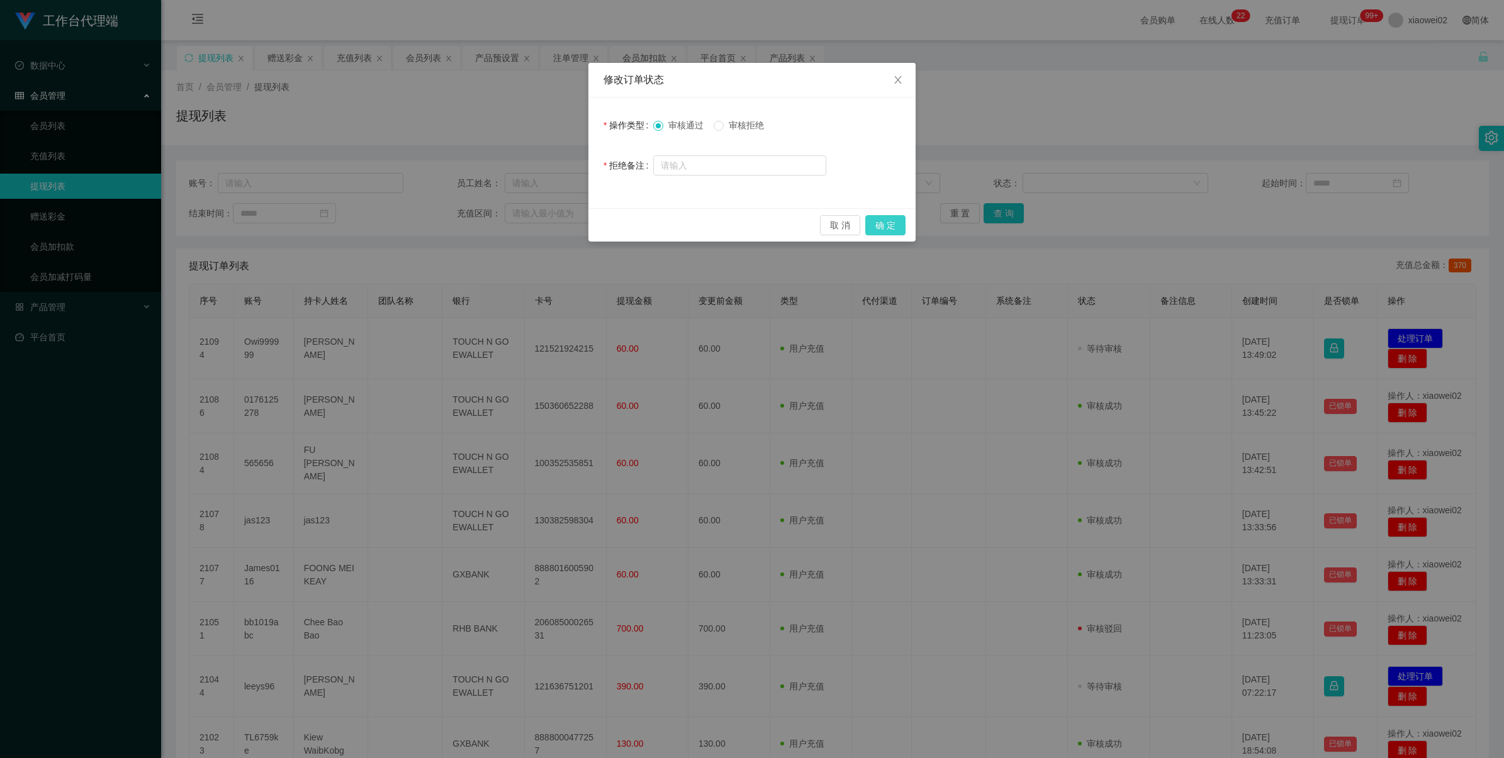
click at [891, 217] on button "确 定" at bounding box center [885, 225] width 40 height 20
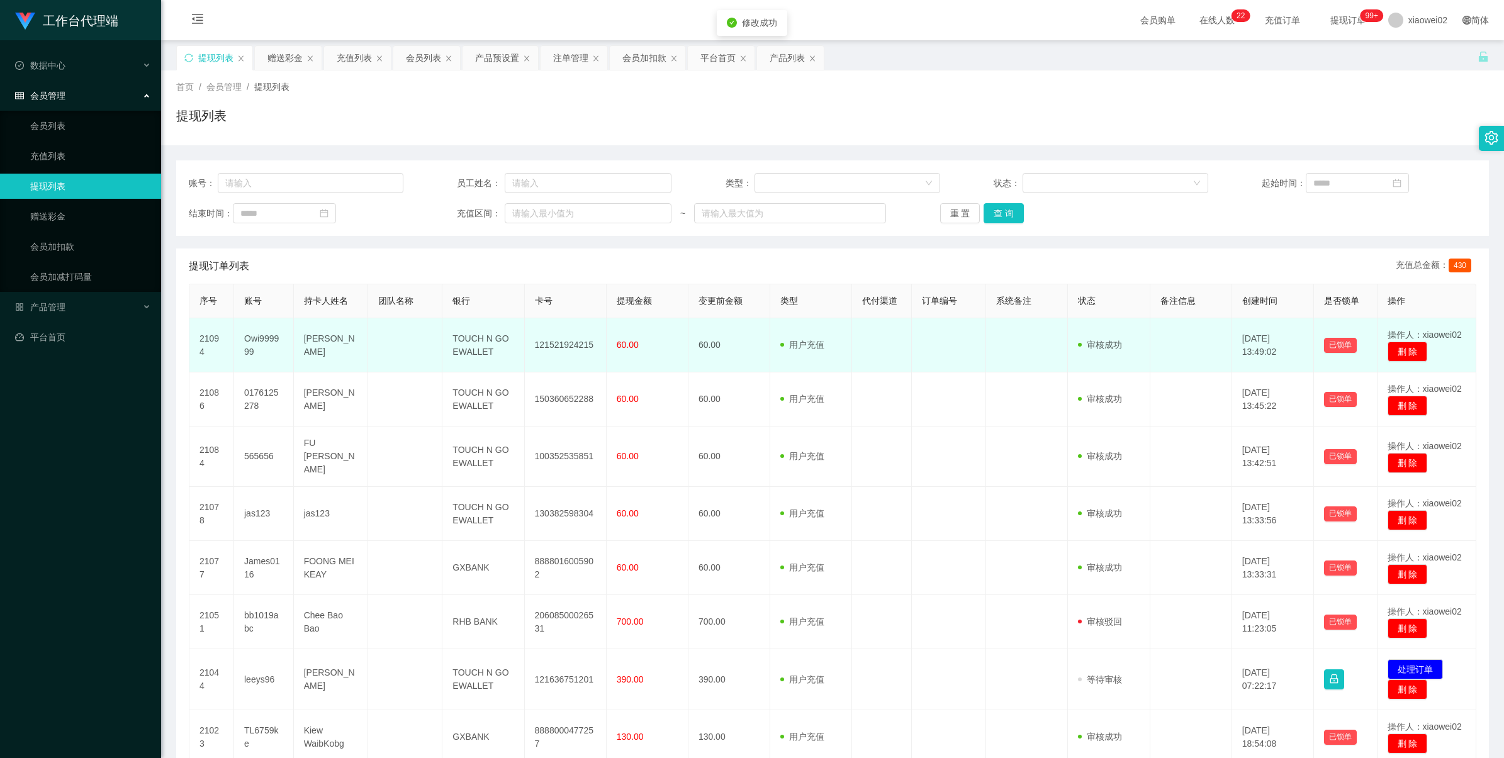
click at [577, 350] on td "121521924215" at bounding box center [566, 345] width 82 height 54
copy td "121521924215"
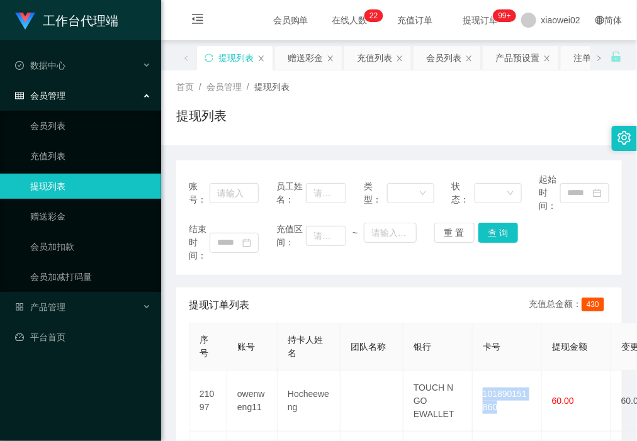
scroll to position [157, 0]
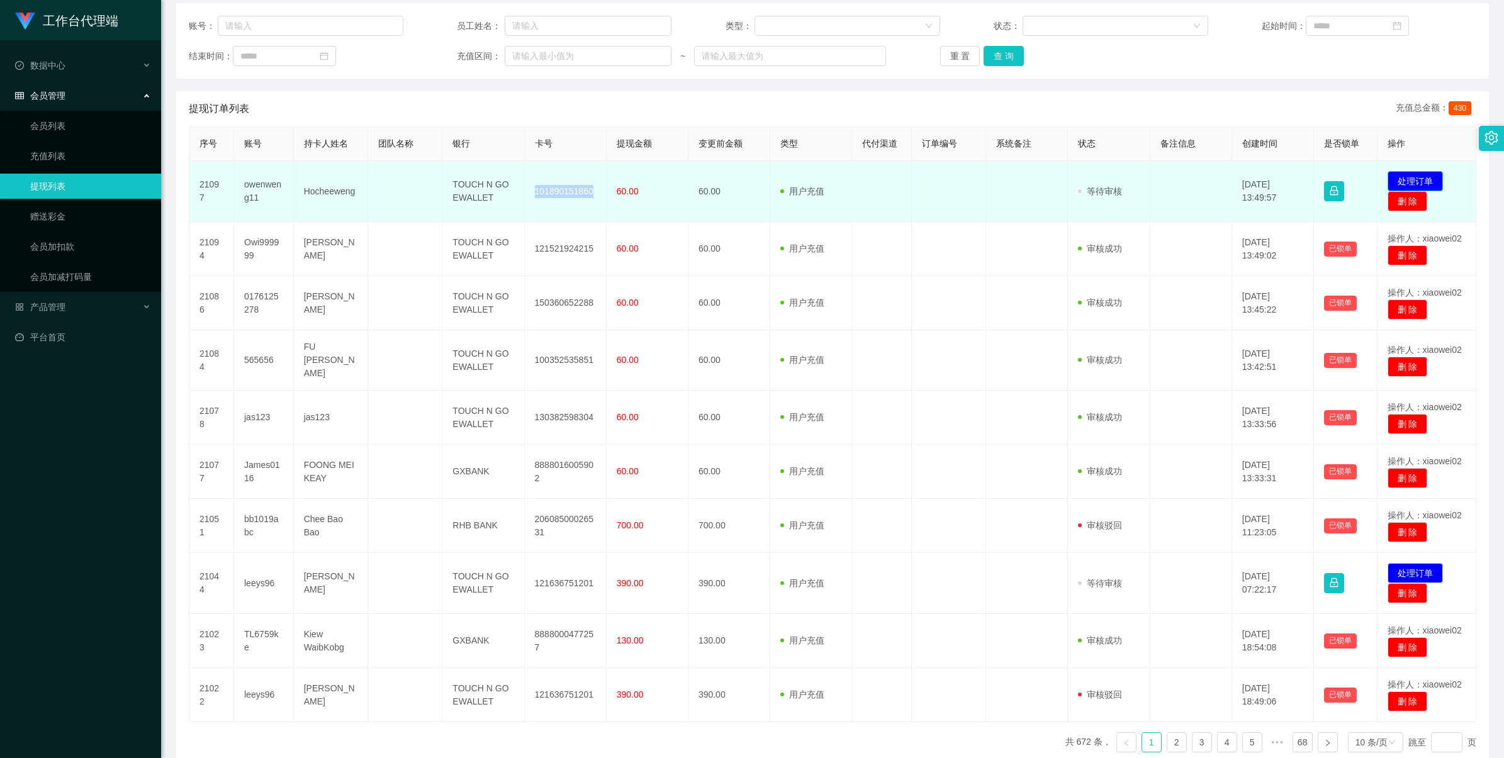
click at [636, 186] on button "处理订单" at bounding box center [1415, 181] width 55 height 20
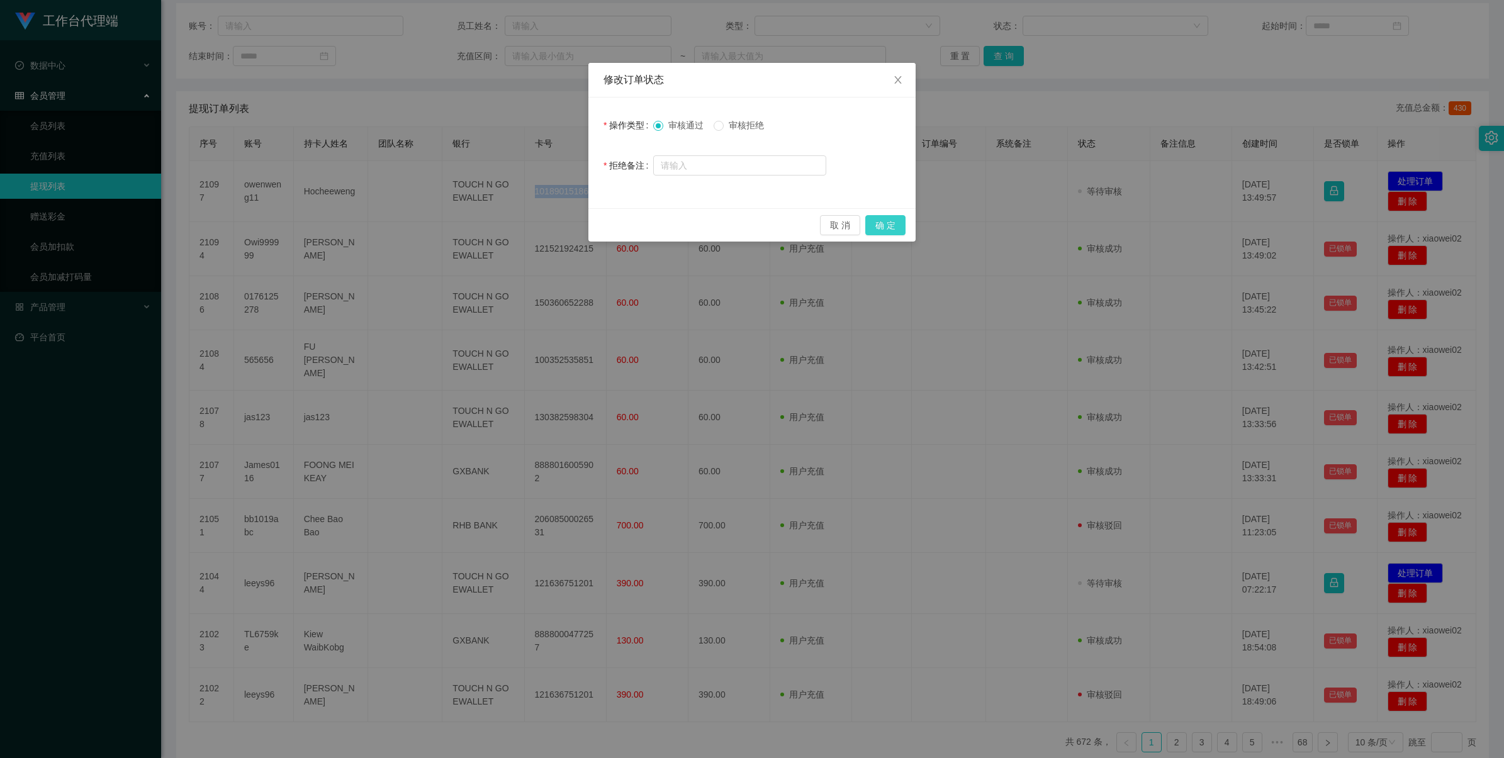
drag, startPoint x: 869, startPoint y: 215, endPoint x: 875, endPoint y: 219, distance: 7.2
click at [636, 216] on button "确 定" at bounding box center [885, 225] width 40 height 20
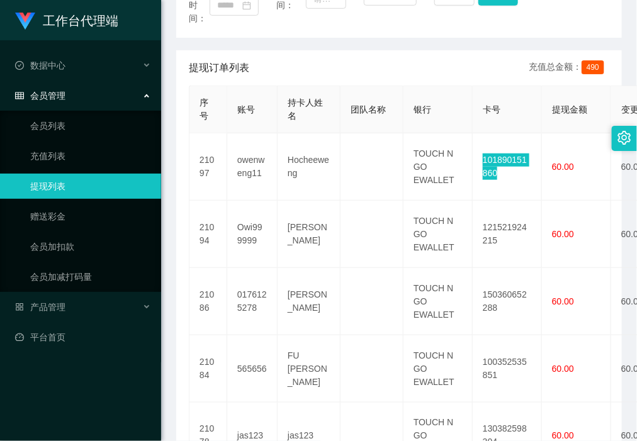
scroll to position [315, 0]
